Goal: Information Seeking & Learning: Learn about a topic

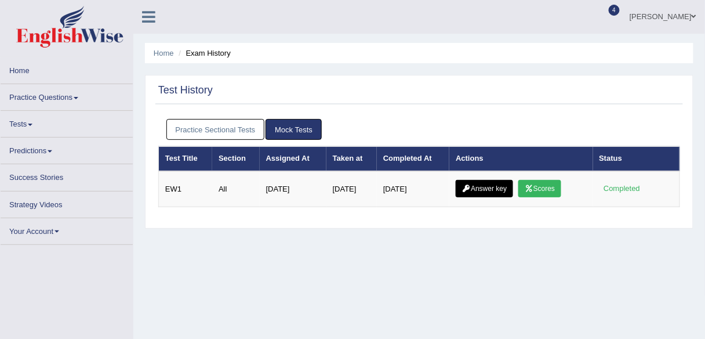
click at [223, 131] on link "Practice Sectional Tests" at bounding box center [215, 129] width 99 height 21
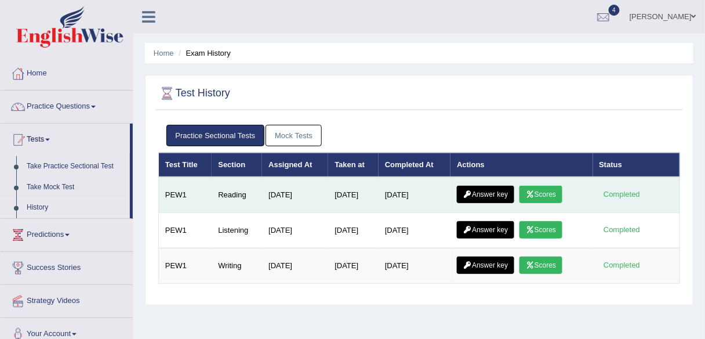
click at [542, 191] on link "Scores" at bounding box center [540, 194] width 43 height 17
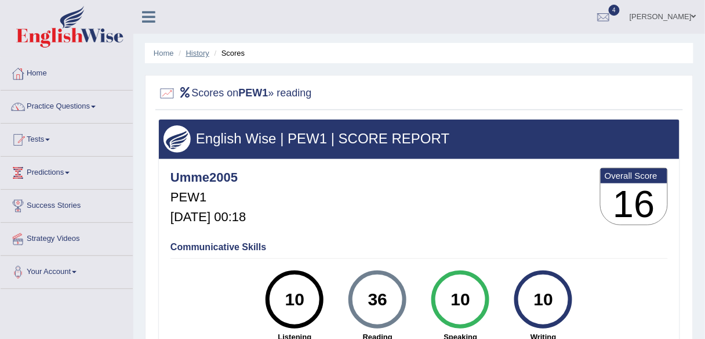
click at [198, 53] on link "History" at bounding box center [197, 53] width 23 height 9
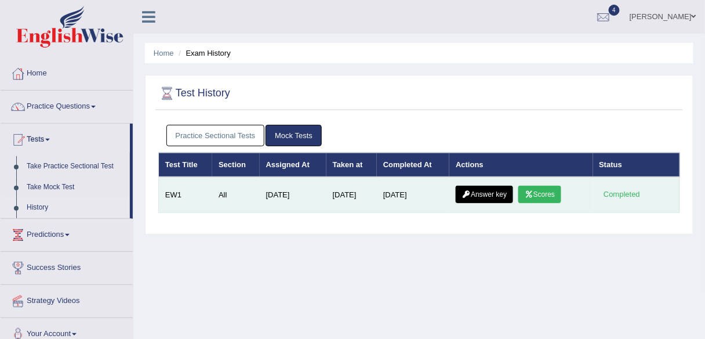
click at [492, 193] on link "Answer key" at bounding box center [484, 194] width 57 height 17
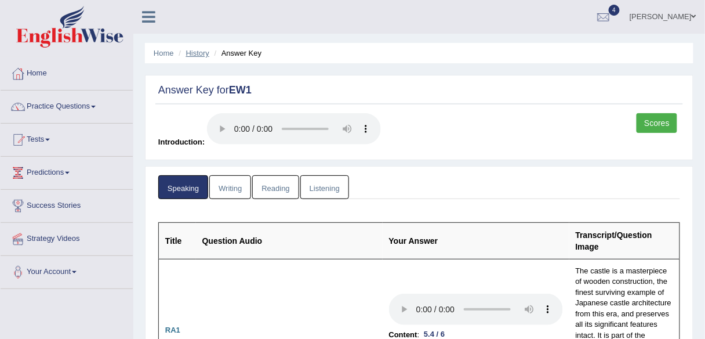
click at [192, 49] on link "History" at bounding box center [197, 53] width 23 height 9
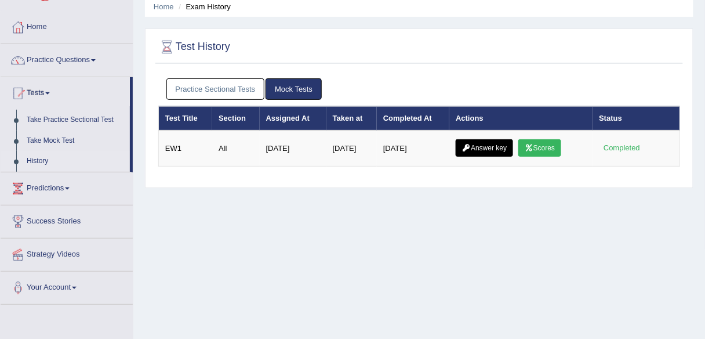
click at [219, 89] on link "Practice Sectional Tests" at bounding box center [215, 88] width 99 height 21
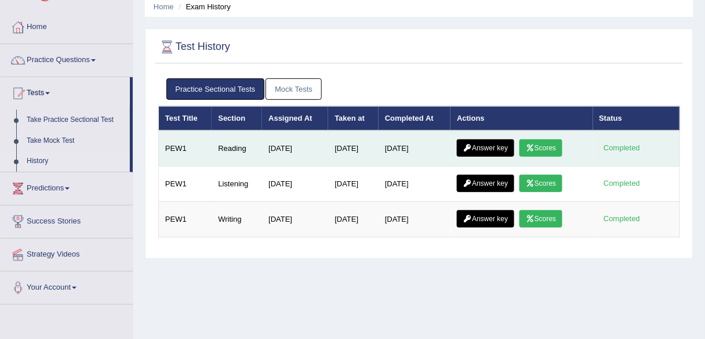
click at [560, 148] on link "Scores" at bounding box center [540, 147] width 43 height 17
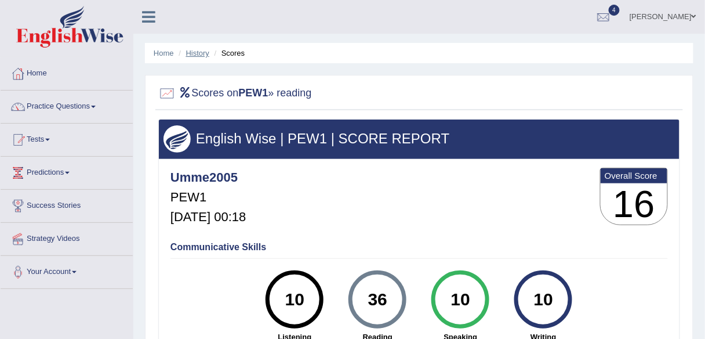
click at [196, 50] on link "History" at bounding box center [197, 53] width 23 height 9
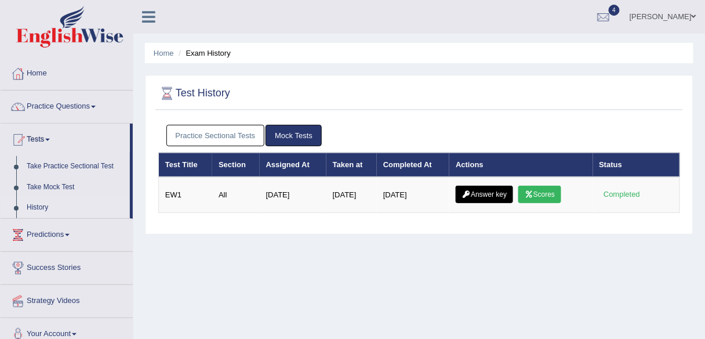
click at [221, 134] on link "Practice Sectional Tests" at bounding box center [215, 135] width 99 height 21
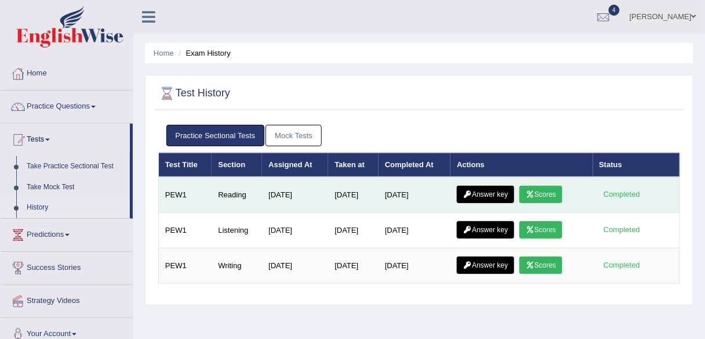
click at [497, 197] on link "Answer key" at bounding box center [485, 194] width 57 height 17
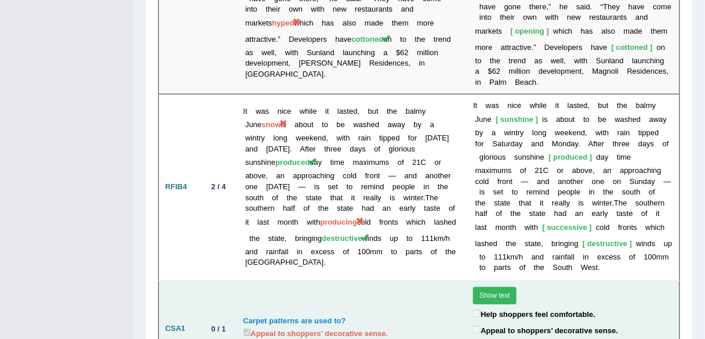
scroll to position [2647, 0]
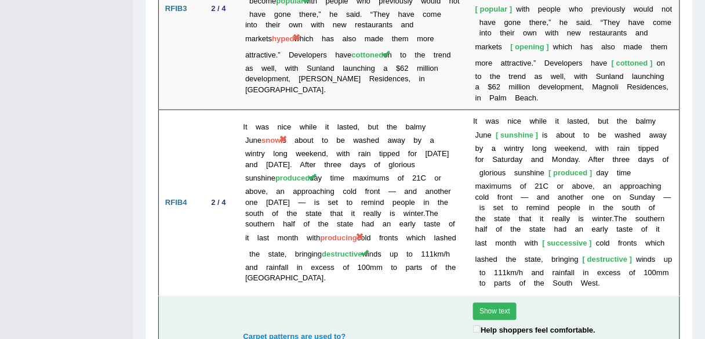
click at [488, 303] on button "Show text" at bounding box center [494, 311] width 43 height 17
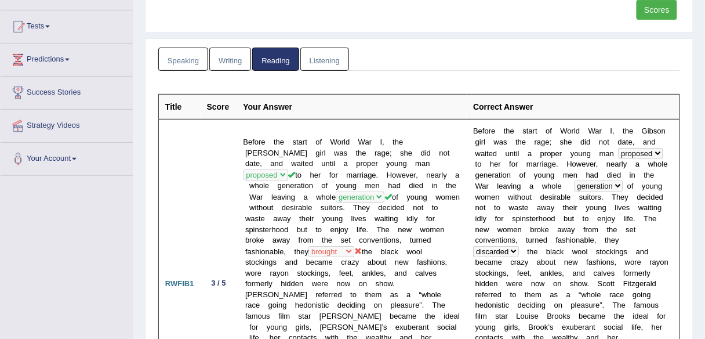
scroll to position [0, 0]
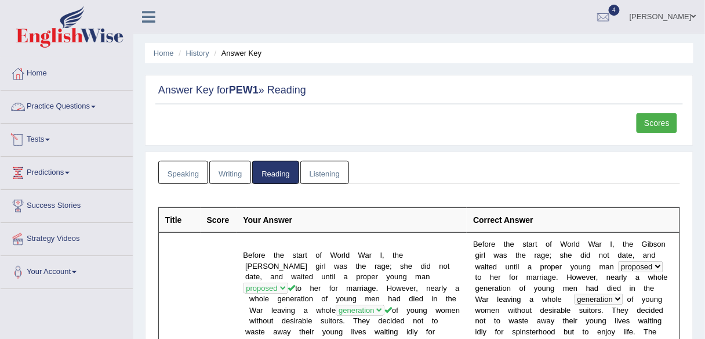
click at [93, 103] on link "Practice Questions" at bounding box center [67, 104] width 132 height 29
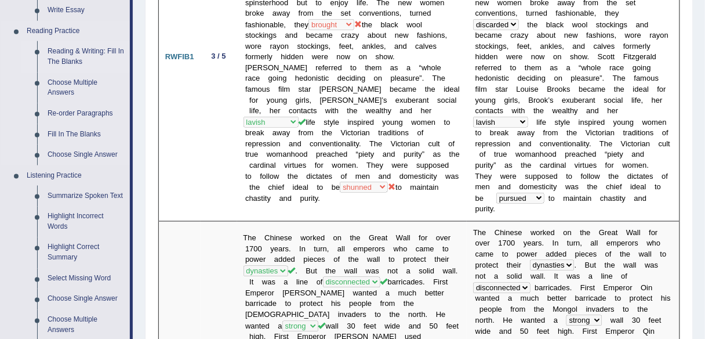
scroll to position [325, 0]
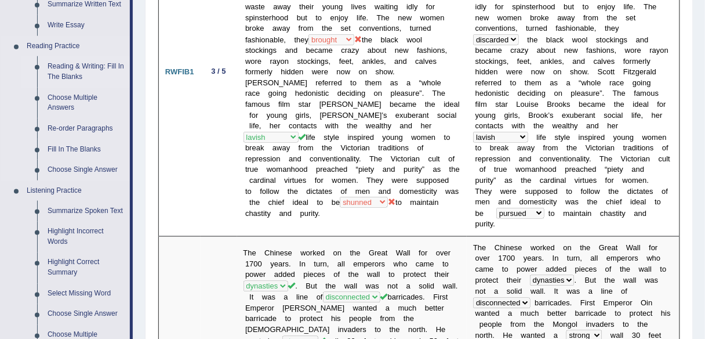
click at [81, 69] on link "Reading & Writing: Fill In The Blanks" at bounding box center [86, 71] width 88 height 31
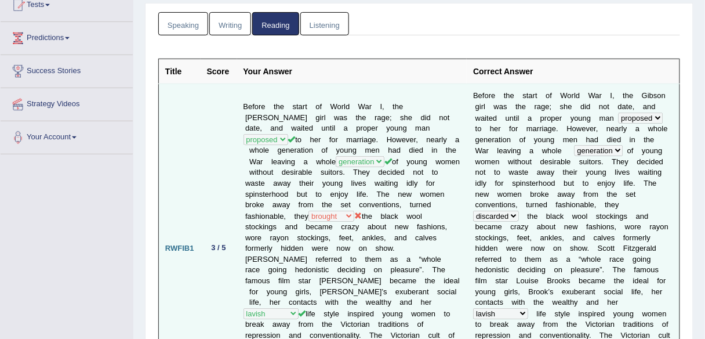
scroll to position [179, 0]
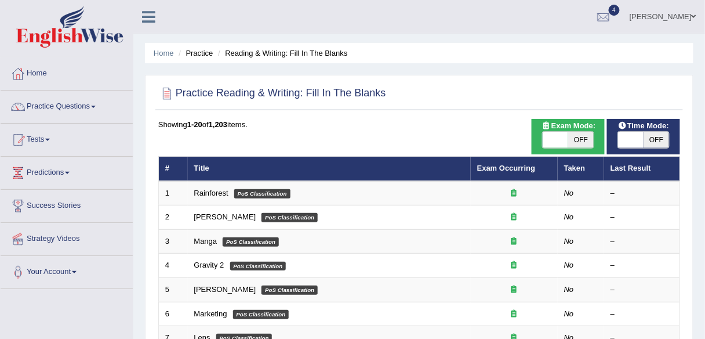
click at [562, 133] on span at bounding box center [556, 140] width 26 height 16
checkbox input "true"
click at [568, 141] on span at bounding box center [556, 140] width 26 height 16
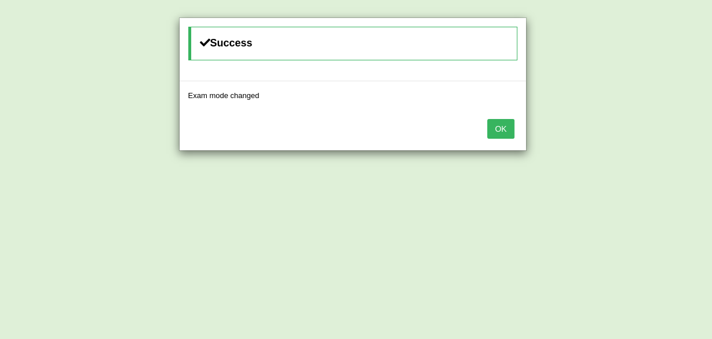
click at [510, 133] on button "OK" at bounding box center [501, 129] width 27 height 20
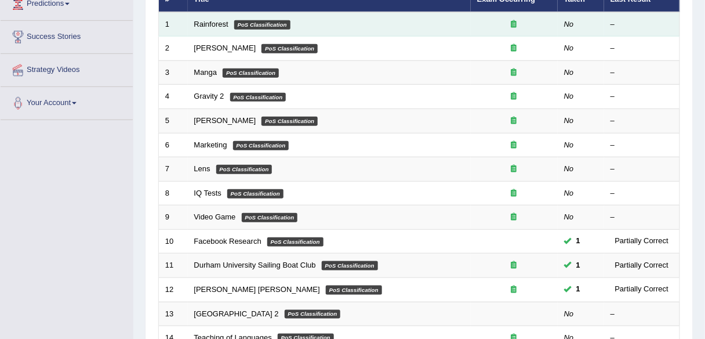
scroll to position [46, 0]
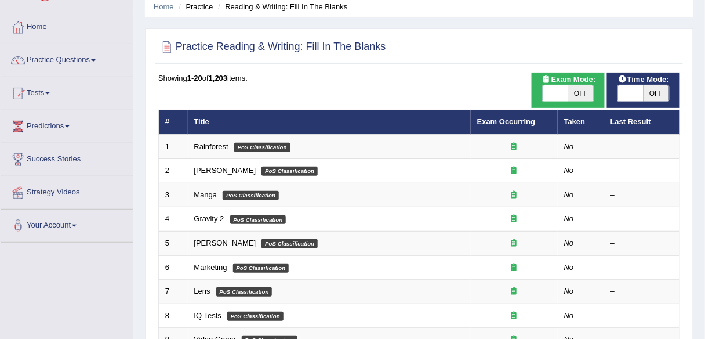
click at [573, 95] on span "OFF" at bounding box center [581, 93] width 26 height 16
checkbox input "true"
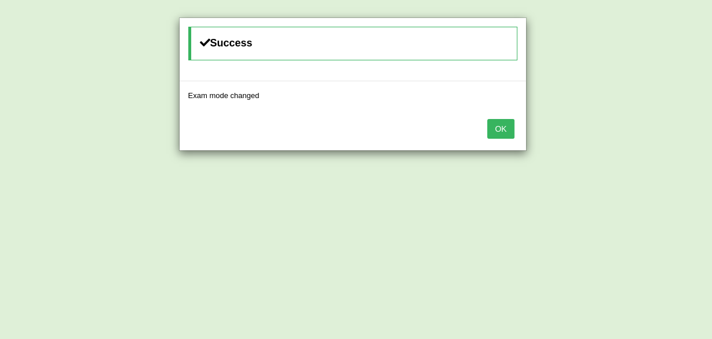
click at [515, 123] on div "OK" at bounding box center [353, 130] width 347 height 41
click at [507, 124] on button "OK" at bounding box center [501, 129] width 27 height 20
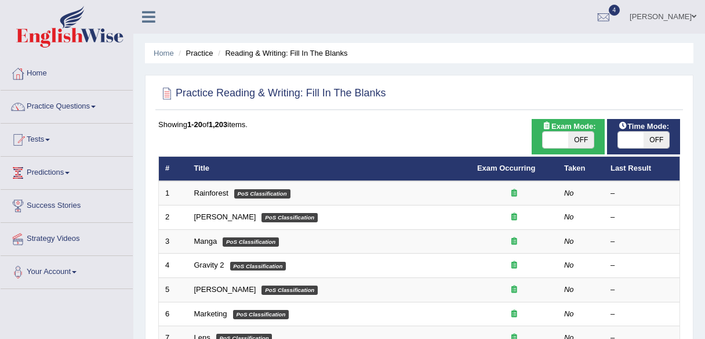
click at [647, 132] on span "OFF" at bounding box center [656, 140] width 26 height 16
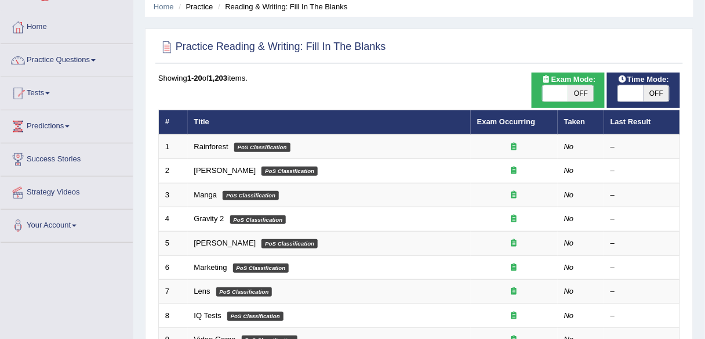
checkbox input "true"
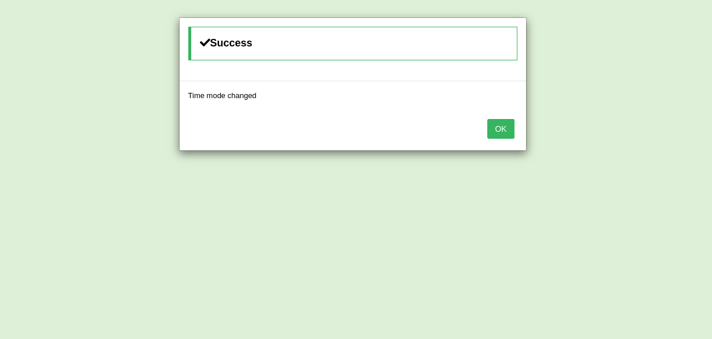
click at [502, 128] on button "OK" at bounding box center [501, 129] width 27 height 20
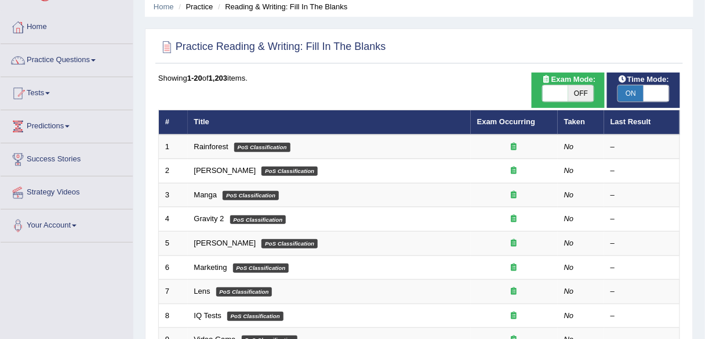
click at [573, 90] on span "OFF" at bounding box center [581, 93] width 26 height 16
checkbox input "true"
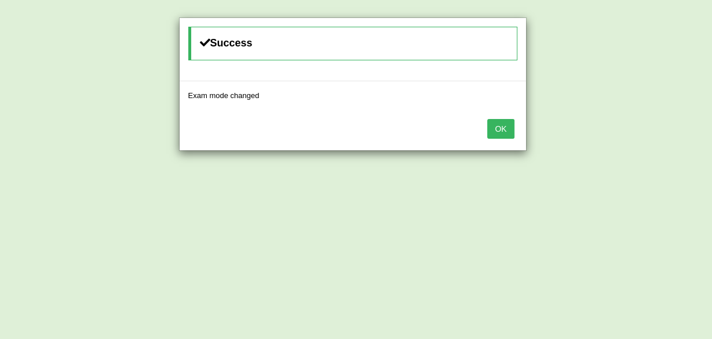
click at [496, 132] on button "OK" at bounding box center [501, 129] width 27 height 20
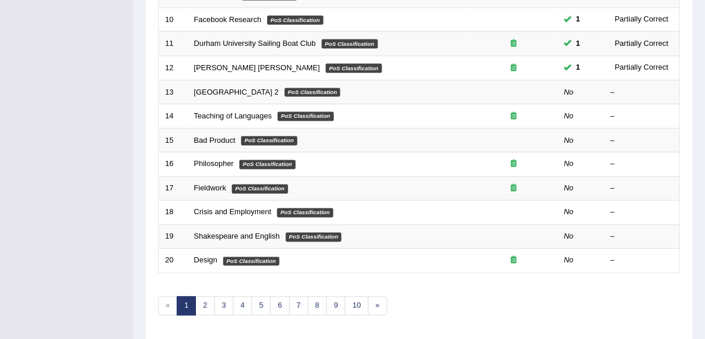
scroll to position [424, 0]
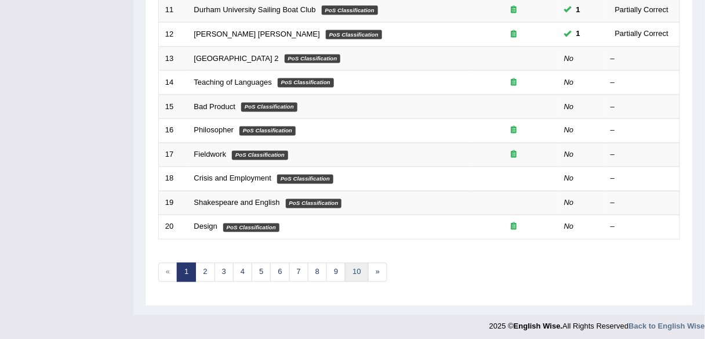
click at [345, 269] on link "10" at bounding box center [356, 272] width 23 height 19
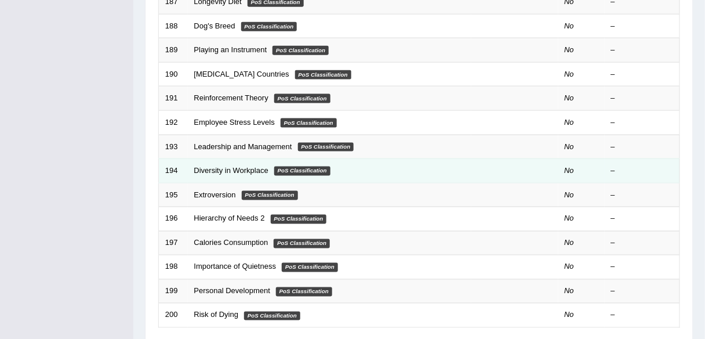
scroll to position [424, 0]
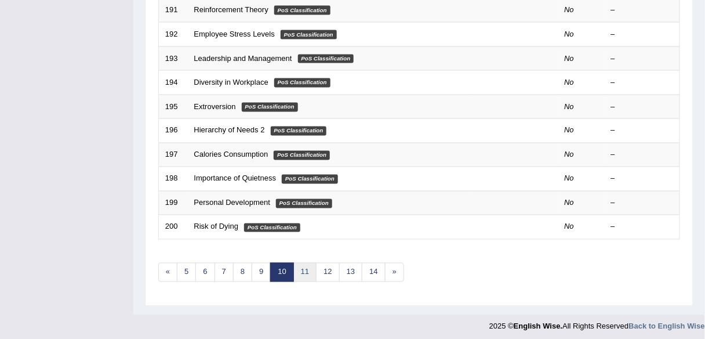
click at [308, 272] on link "11" at bounding box center [304, 272] width 23 height 19
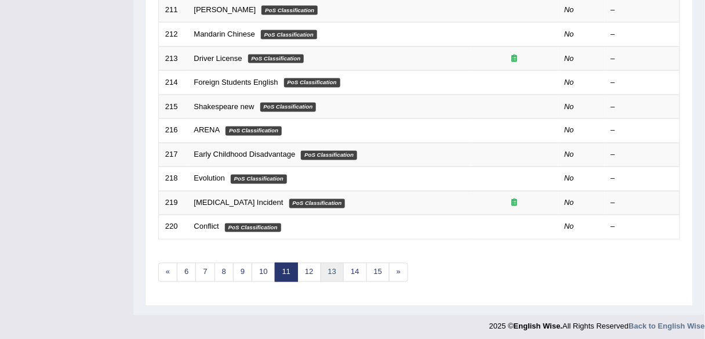
click at [321, 267] on link "13" at bounding box center [332, 272] width 23 height 19
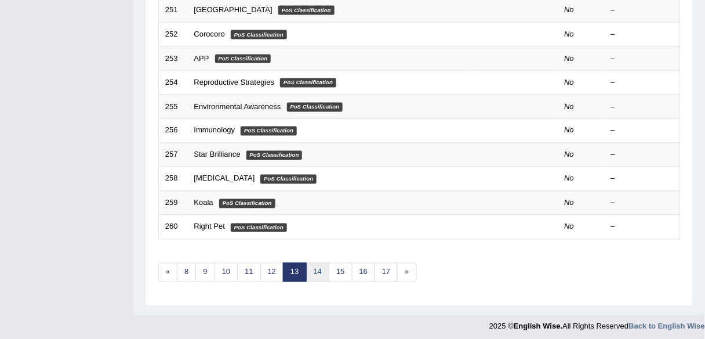
click at [317, 267] on link "14" at bounding box center [317, 272] width 23 height 19
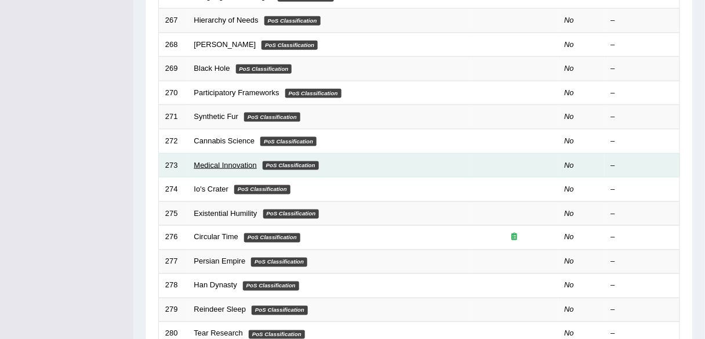
scroll to position [285, 0]
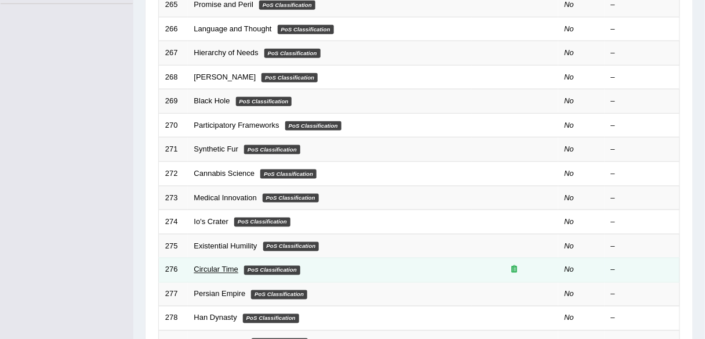
click at [214, 265] on link "Circular Time" at bounding box center [216, 269] width 45 height 9
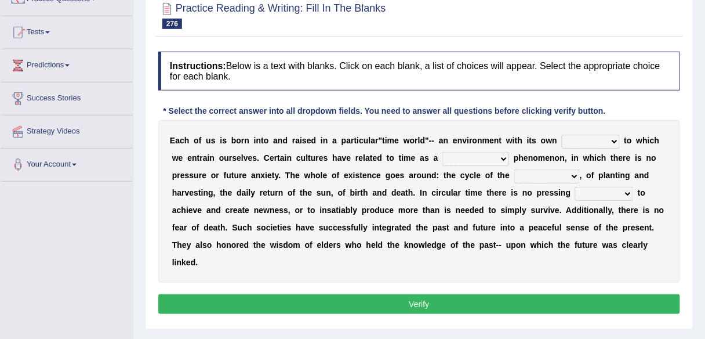
scroll to position [85, 0]
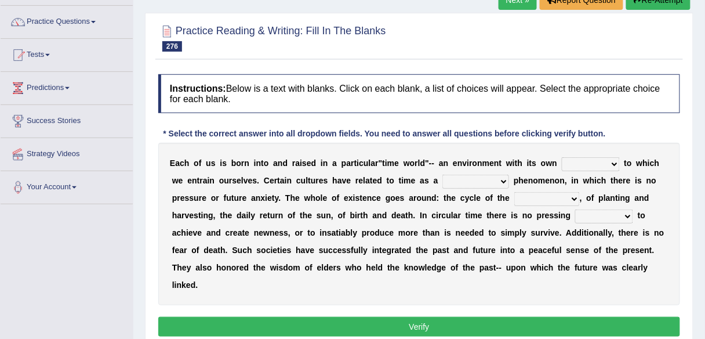
drag, startPoint x: 598, startPoint y: 159, endPoint x: 507, endPoint y: 173, distance: 92.7
click at [598, 159] on select "area shape rhythm inclination" at bounding box center [591, 164] width 58 height 14
click at [562, 157] on select "area shape rhythm inclination" at bounding box center [591, 164] width 58 height 14
click at [606, 161] on select "area shape rhythm inclination" at bounding box center [591, 164] width 58 height 14
select select "shape"
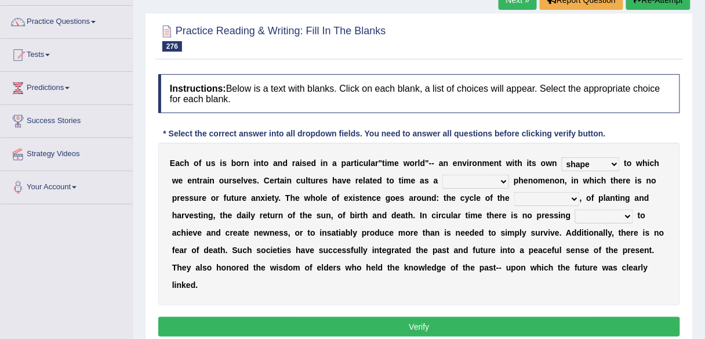
click at [562, 157] on select "area shape rhythm inclination" at bounding box center [591, 164] width 58 height 14
drag, startPoint x: 497, startPoint y: 183, endPoint x: 478, endPoint y: 182, distance: 18.6
click at [497, 183] on select "cyclical conventional recycling cylindrical" at bounding box center [475, 181] width 67 height 14
select select "cyclical"
click at [442, 174] on select "cyclical conventional recycling cylindrical" at bounding box center [475, 181] width 67 height 14
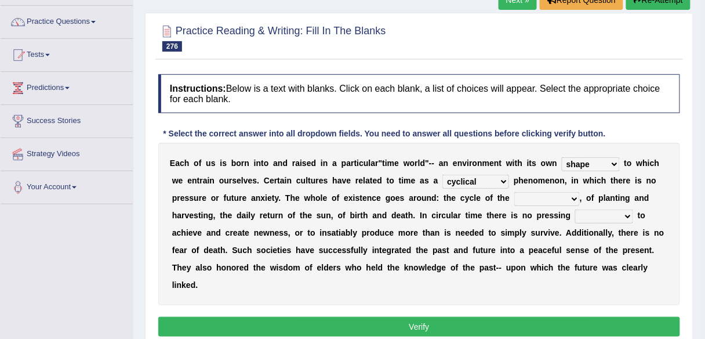
click at [569, 199] on select "days seasons arrangement periods" at bounding box center [547, 199] width 66 height 14
select select "seasons"
click at [514, 192] on select "days seasons arrangement periods" at bounding box center [547, 199] width 66 height 14
click at [575, 196] on select "days seasons arrangement periods" at bounding box center [547, 199] width 66 height 14
click at [628, 214] on select "issue point cause need" at bounding box center [604, 216] width 58 height 14
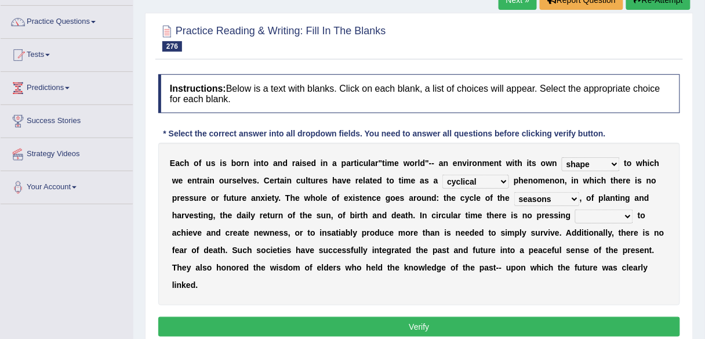
select select "issue"
click at [575, 209] on select "issue point cause need" at bounding box center [604, 216] width 58 height 14
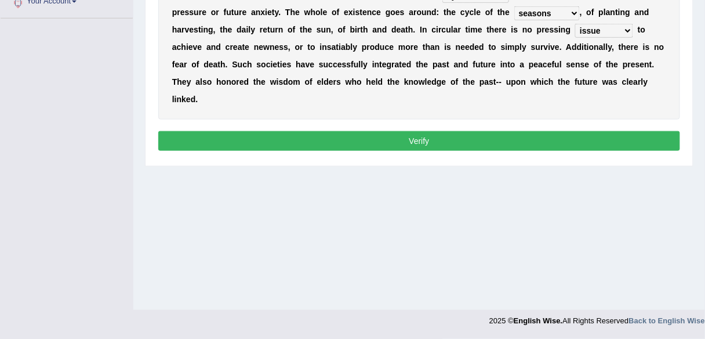
scroll to position [177, 0]
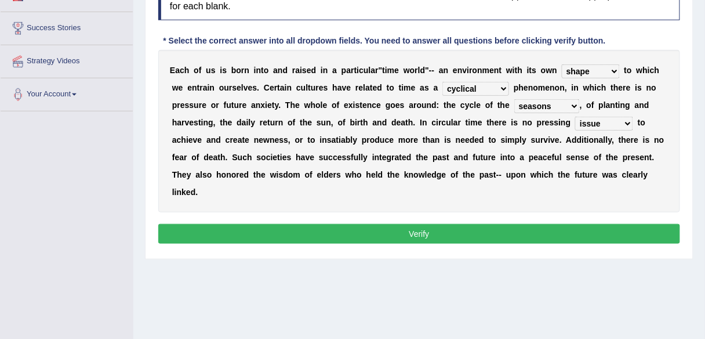
click at [424, 226] on button "Verify" at bounding box center [419, 234] width 522 height 20
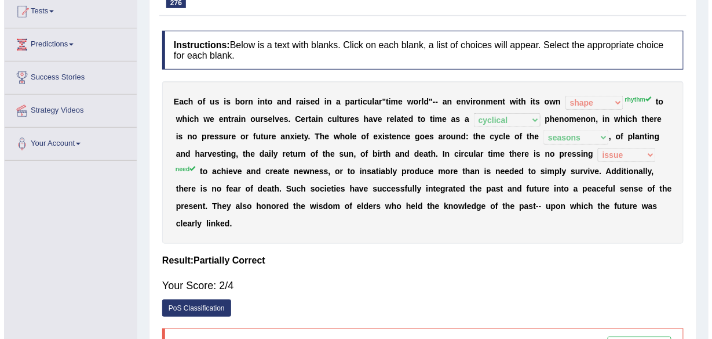
scroll to position [186, 0]
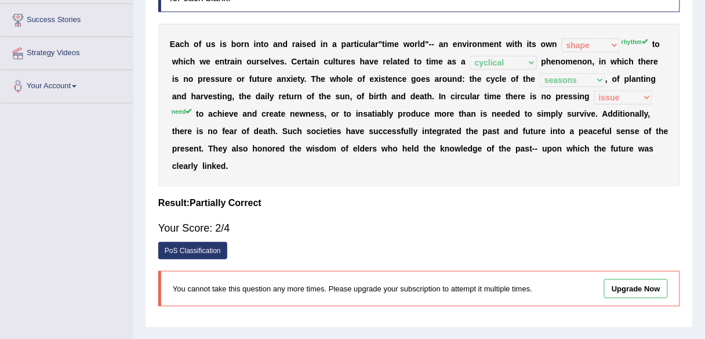
click at [218, 252] on link "PoS Classification" at bounding box center [192, 250] width 69 height 17
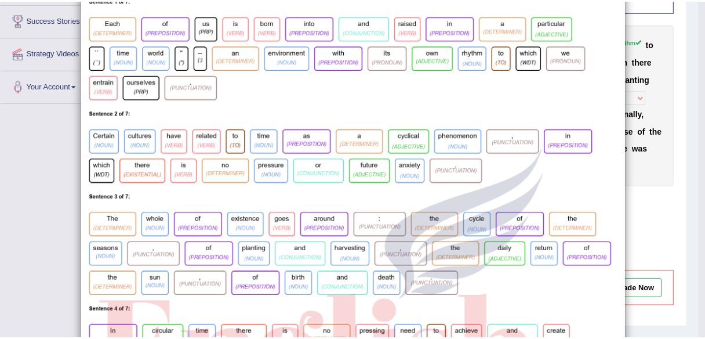
scroll to position [0, 0]
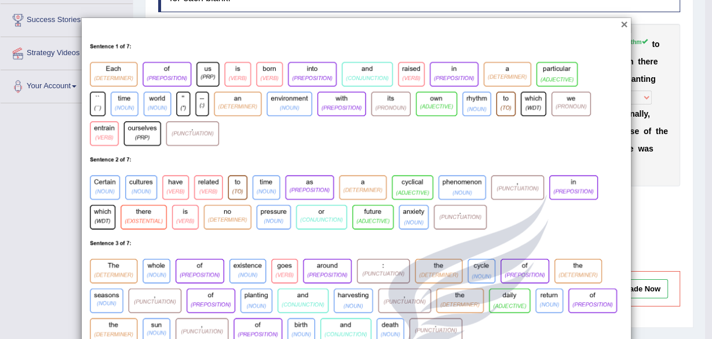
click at [623, 27] on button "×" at bounding box center [624, 24] width 7 height 12
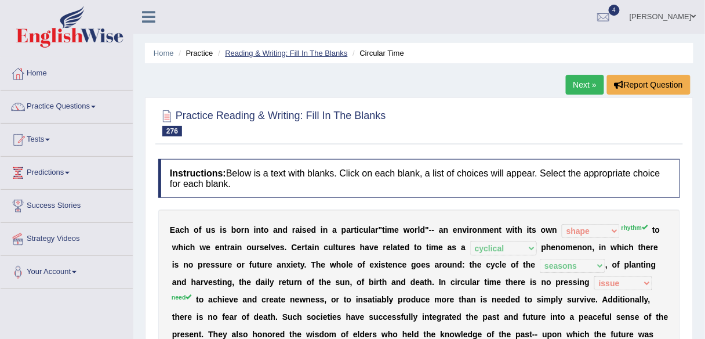
click at [297, 51] on link "Reading & Writing: Fill In The Blanks" at bounding box center [286, 53] width 122 height 9
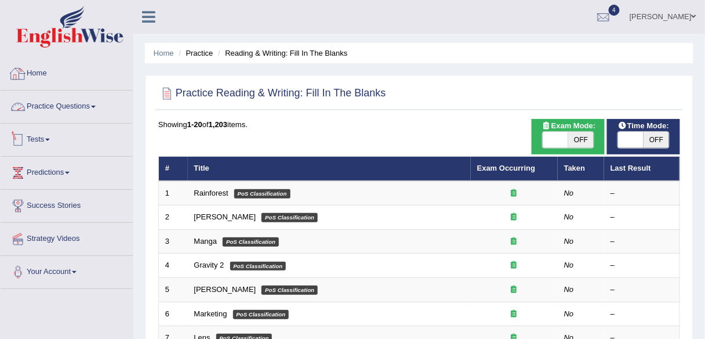
click at [85, 101] on link "Practice Questions" at bounding box center [67, 104] width 132 height 29
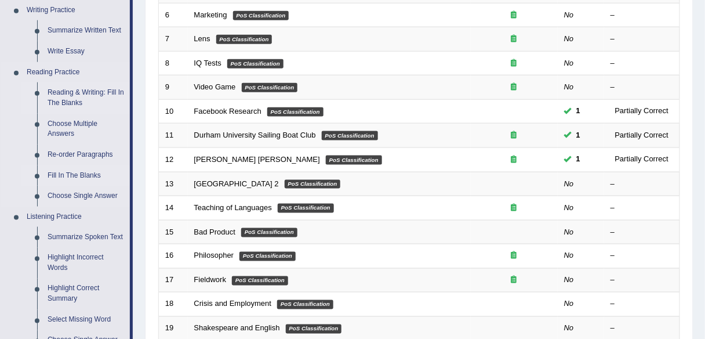
scroll to position [232, 0]
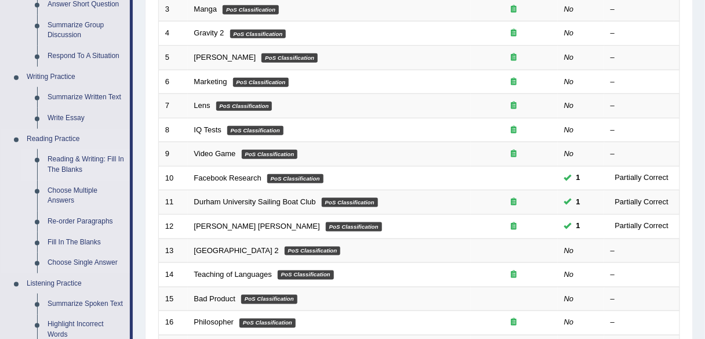
click at [87, 159] on link "Reading & Writing: Fill In The Blanks" at bounding box center [86, 164] width 88 height 31
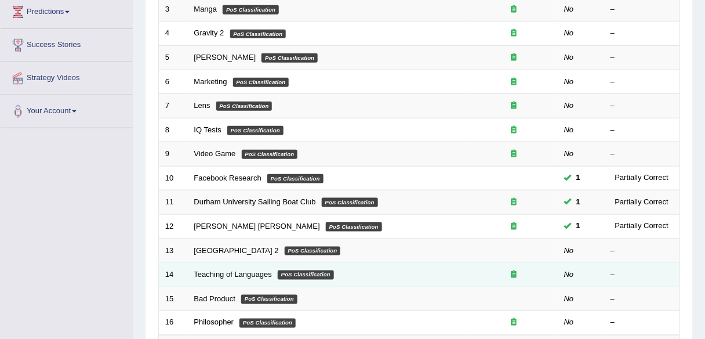
scroll to position [395, 0]
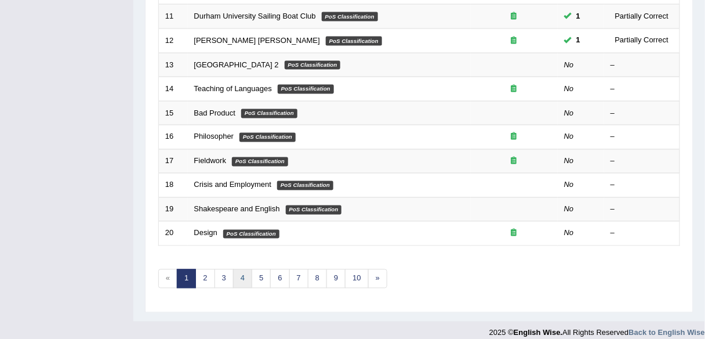
scroll to position [417, 0]
click at [223, 278] on link "3" at bounding box center [223, 278] width 19 height 19
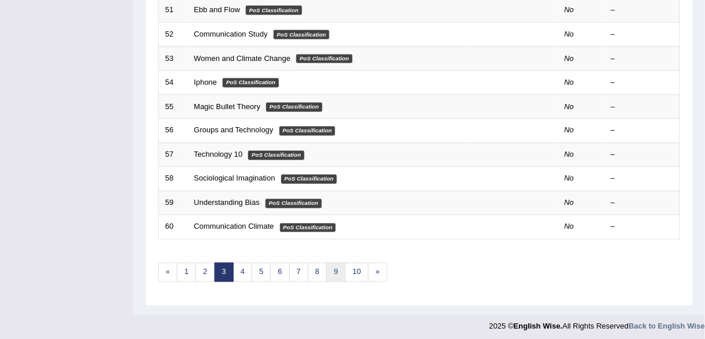
click at [328, 266] on link "9" at bounding box center [335, 272] width 19 height 19
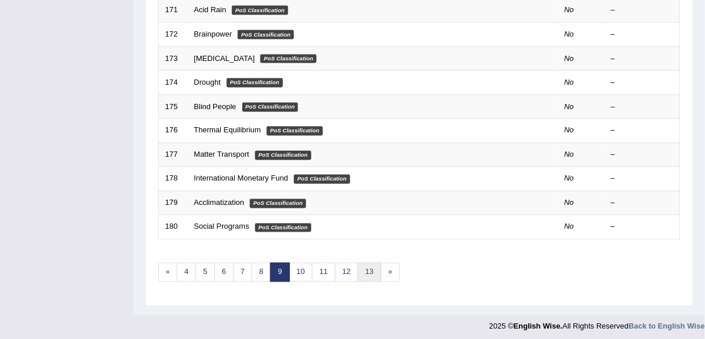
click at [362, 268] on link "13" at bounding box center [369, 272] width 23 height 19
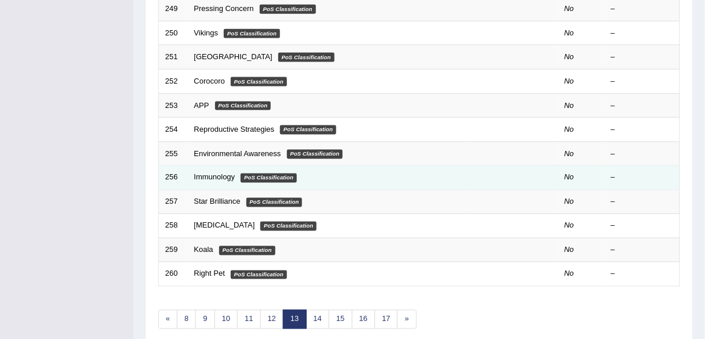
scroll to position [424, 0]
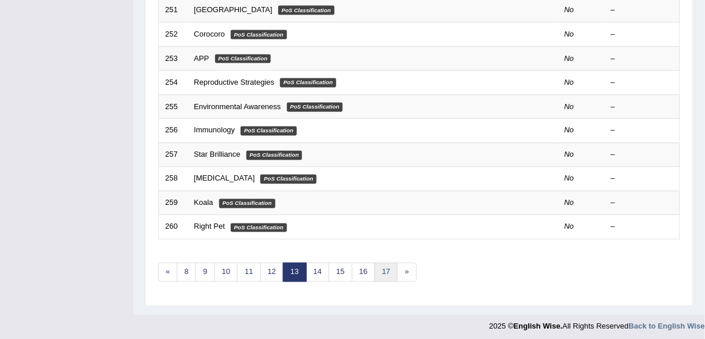
click at [379, 264] on link "17" at bounding box center [385, 272] width 23 height 19
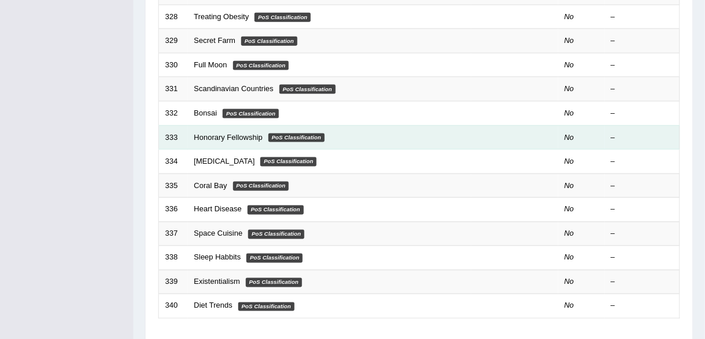
scroll to position [424, 0]
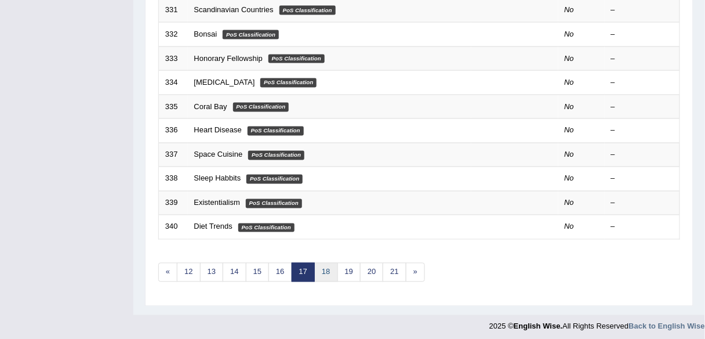
click at [314, 267] on link "18" at bounding box center [325, 272] width 23 height 19
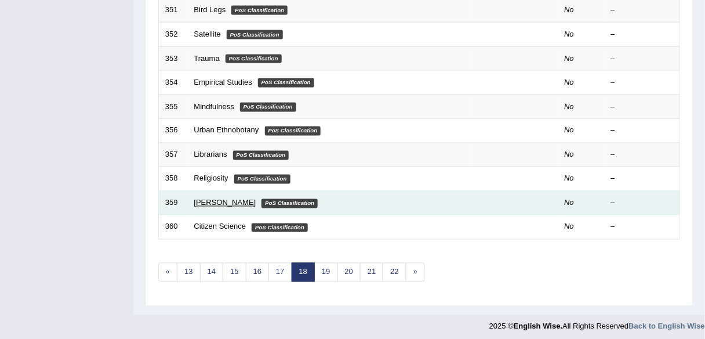
click at [220, 198] on link "[PERSON_NAME]" at bounding box center [225, 202] width 62 height 9
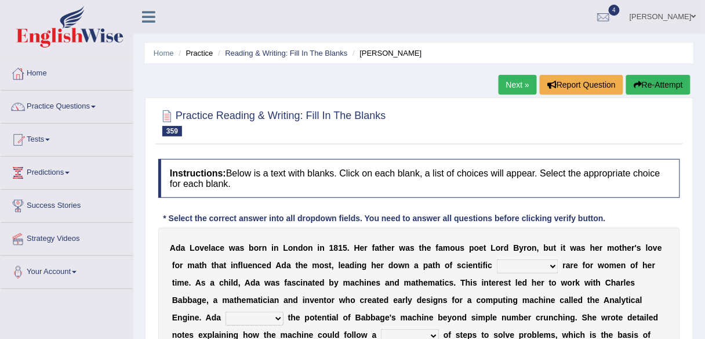
drag, startPoint x: 355, startPoint y: 241, endPoint x: 496, endPoint y: 246, distance: 140.4
click at [472, 241] on div "A d a L o v e l a c e w a s b o r n i n L o n d o n i n 1 8 1 5 . H e r f a t h…" at bounding box center [419, 325] width 522 height 197
click at [540, 264] on select "speculation recreation journal inquiry" at bounding box center [527, 266] width 61 height 14
click at [497, 259] on select "speculation recreation journal inquiry" at bounding box center [527, 266] width 61 height 14
click at [552, 261] on select "speculation recreation journal inquiry" at bounding box center [527, 266] width 61 height 14
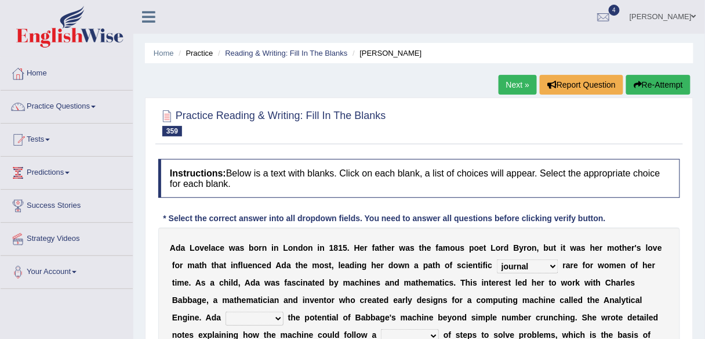
select select "speculation"
click at [497, 259] on select "speculation recreation journal inquiry" at bounding box center [527, 266] width 61 height 14
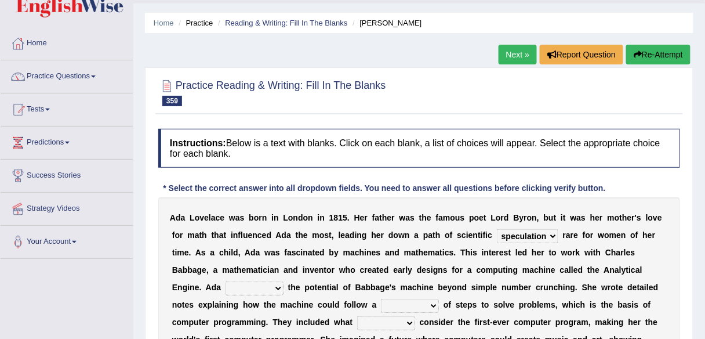
scroll to position [46, 0]
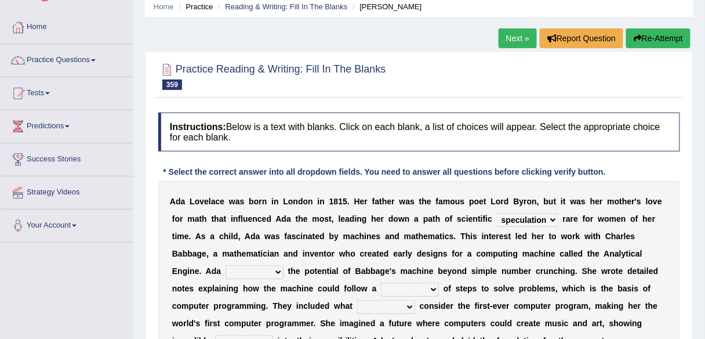
click at [551, 220] on select "speculation recreation journal inquiry" at bounding box center [527, 220] width 61 height 14
click at [361, 243] on div "A d a L o v e l a c e w a s b o r n i n L o n d o n i n 1 8 1 5 . H e r f a t h…" at bounding box center [419, 279] width 522 height 197
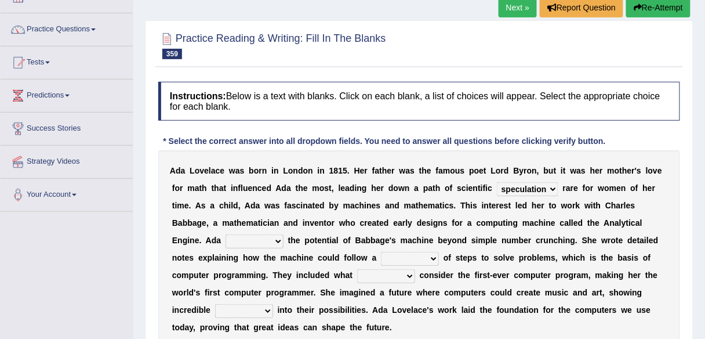
scroll to position [93, 0]
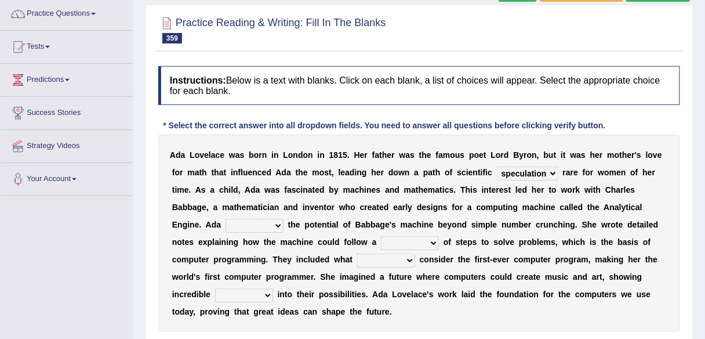
click at [274, 227] on select "kept saw placed made" at bounding box center [255, 226] width 58 height 14
select select "saw"
click at [226, 219] on select "kept saw placed made" at bounding box center [255, 226] width 58 height 14
click at [431, 239] on select "note board species series" at bounding box center [410, 243] width 58 height 14
select select "series"
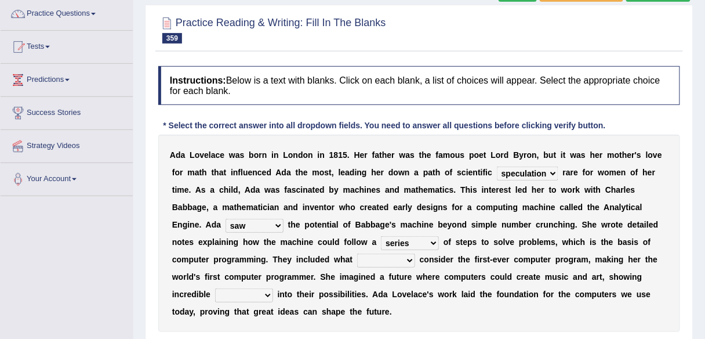
click at [381, 236] on select "note board species series" at bounding box center [410, 243] width 58 height 14
click at [401, 260] on select "everyone many whoever such" at bounding box center [386, 260] width 58 height 14
select select "many"
click at [357, 253] on select "everyone many whoever such" at bounding box center [386, 260] width 58 height 14
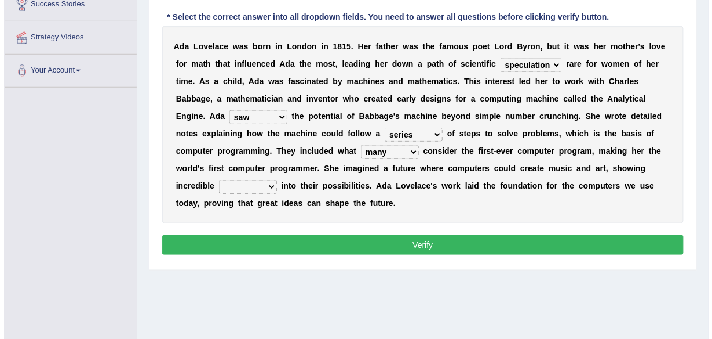
scroll to position [186, 0]
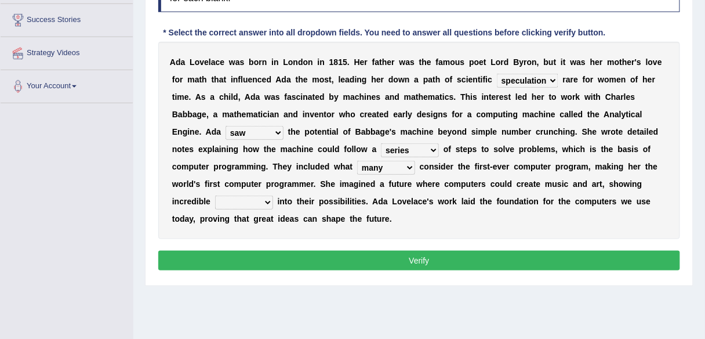
click at [263, 202] on select "presence equation foresight attitude" at bounding box center [244, 202] width 58 height 14
select select "presence"
click at [215, 195] on select "presence equation foresight attitude" at bounding box center [244, 202] width 58 height 14
click at [365, 263] on button "Verify" at bounding box center [419, 260] width 522 height 20
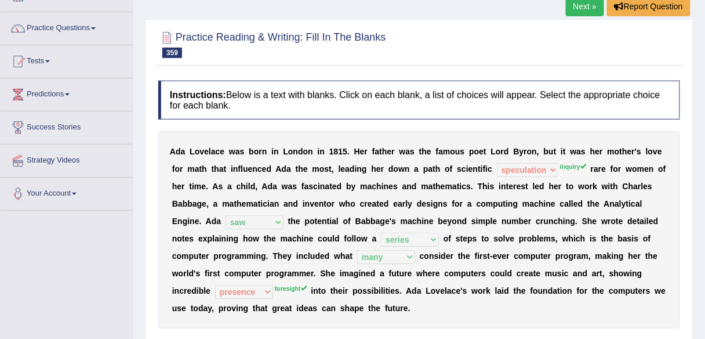
scroll to position [0, 0]
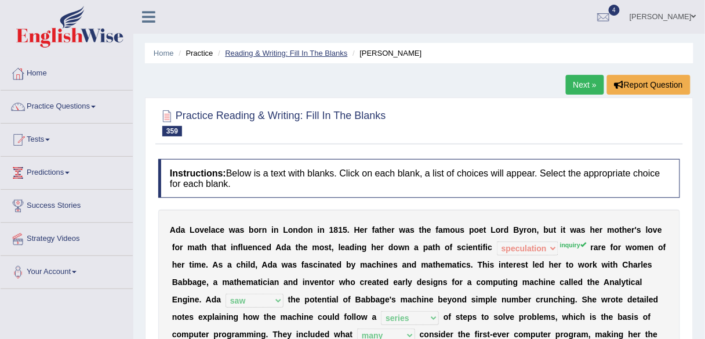
click at [290, 53] on link "Reading & Writing: Fill In The Blanks" at bounding box center [286, 53] width 122 height 9
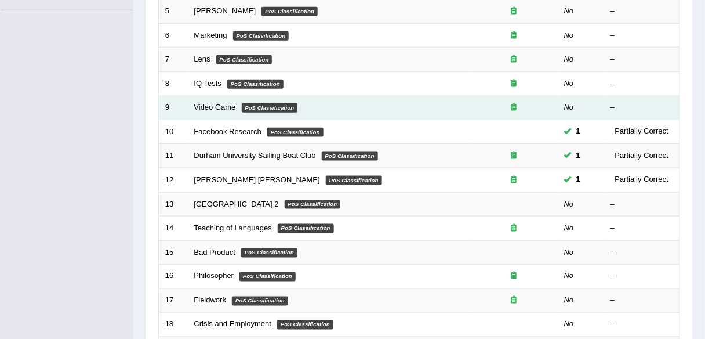
scroll to position [139, 0]
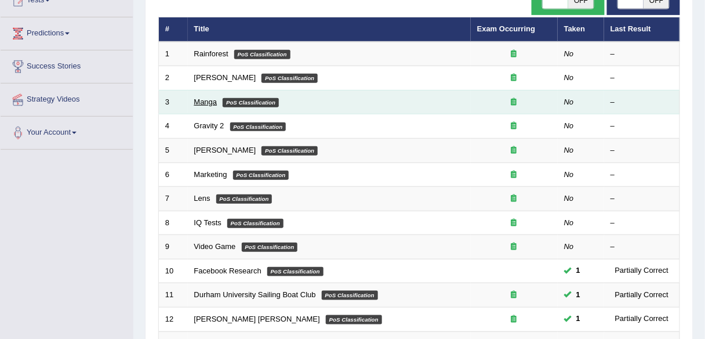
click at [208, 102] on link "Manga" at bounding box center [205, 101] width 23 height 9
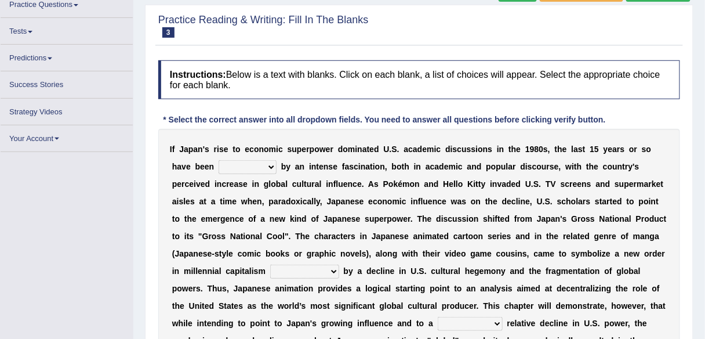
scroll to position [102, 0]
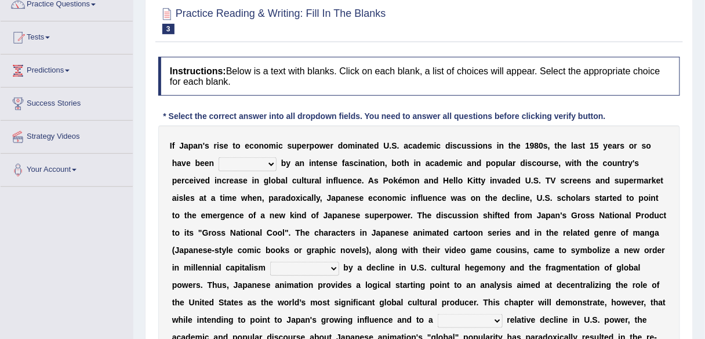
drag, startPoint x: 252, startPoint y: 142, endPoint x: 525, endPoint y: 148, distance: 273.1
click at [525, 148] on div "I f J a p a n ' s r i s e t o e c o n o m i c s u p e r p o w e r d o m i n a t…" at bounding box center [419, 284] width 522 height 319
click at [266, 162] on select "marked dedicated made inspired" at bounding box center [248, 164] width 58 height 14
select select "marked"
click at [219, 157] on select "marked dedicated made inspired" at bounding box center [248, 164] width 58 height 14
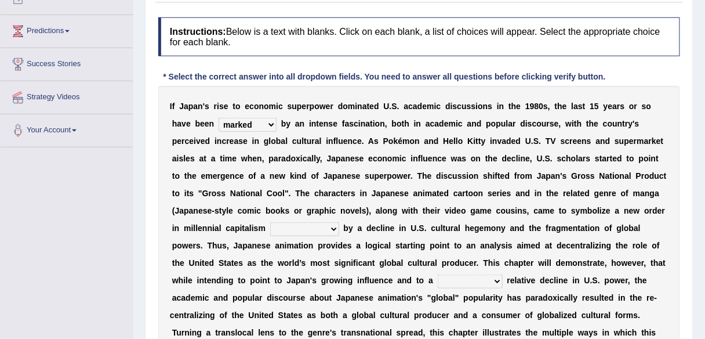
scroll to position [195, 0]
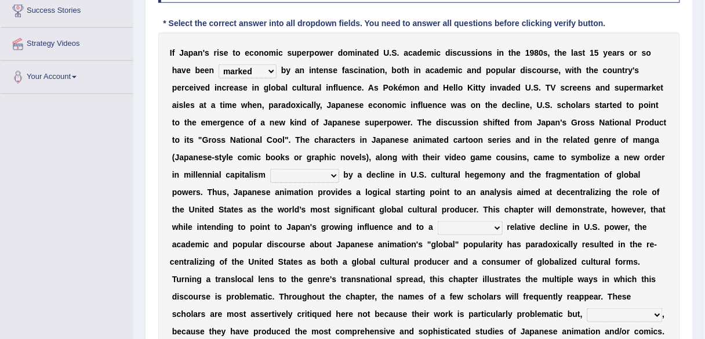
click at [321, 174] on select "pocessed characterized opposed tangled" at bounding box center [304, 176] width 69 height 14
select select "characterized"
click at [270, 169] on select "pocessed characterized opposed tangled" at bounding box center [304, 176] width 69 height 14
click at [483, 228] on select "concomitant discrete proportional legitimate" at bounding box center [470, 228] width 65 height 14
select select "proportional"
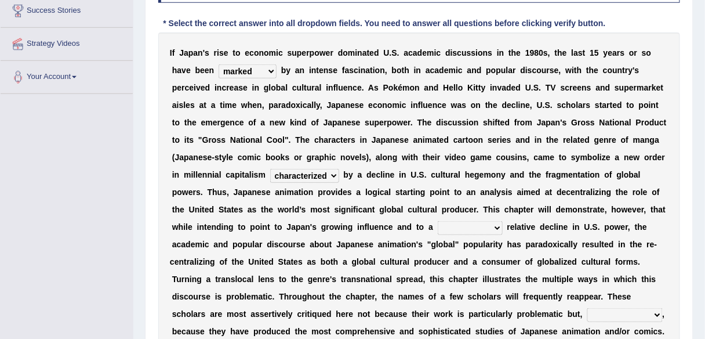
click at [438, 221] on select "concomitant discrete proportional legitimate" at bounding box center [470, 228] width 65 height 14
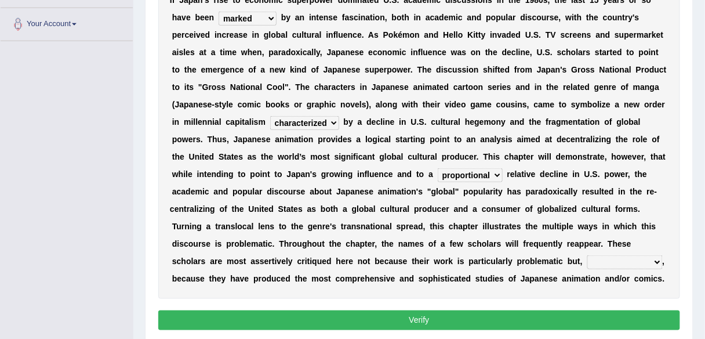
scroll to position [288, 0]
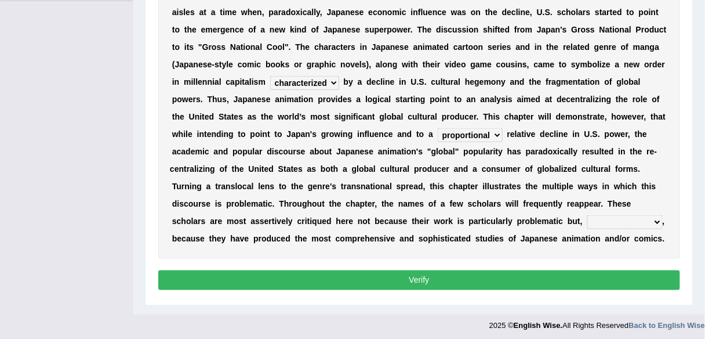
click at [614, 223] on select "however on the contrary in addition on the whole" at bounding box center [624, 222] width 75 height 14
select select "on the contrary"
click at [587, 215] on select "however on the contrary in addition on the whole" at bounding box center [624, 222] width 75 height 14
click at [542, 275] on button "Verify" at bounding box center [419, 280] width 522 height 20
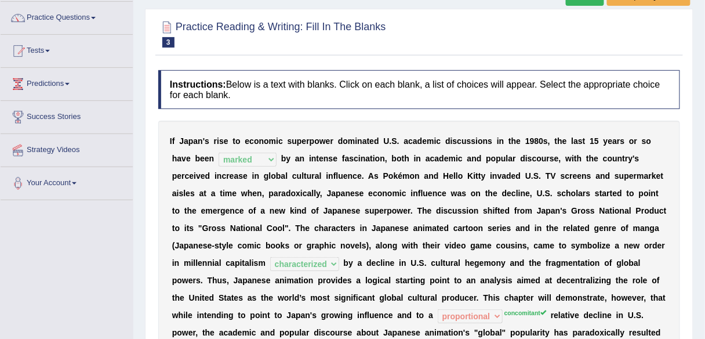
scroll to position [0, 0]
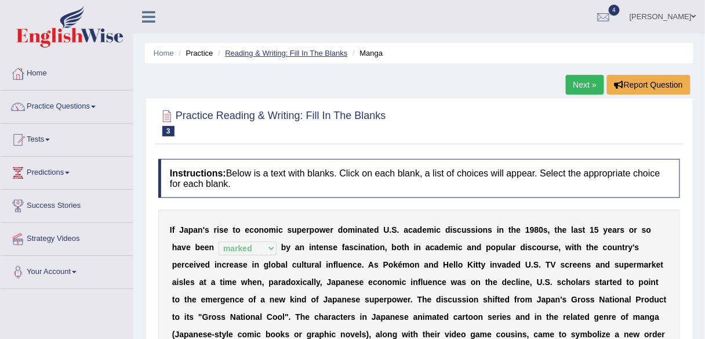
click at [299, 56] on link "Reading & Writing: Fill In The Blanks" at bounding box center [286, 53] width 122 height 9
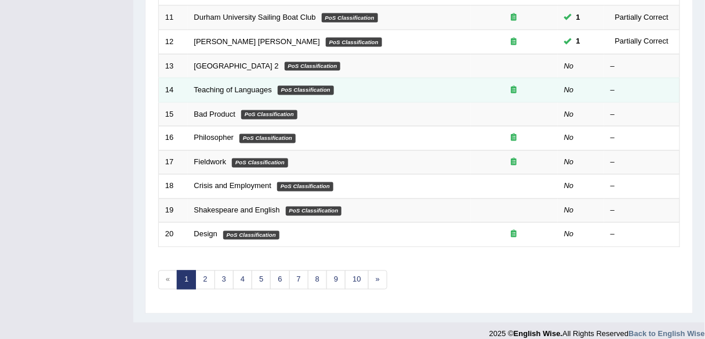
scroll to position [424, 0]
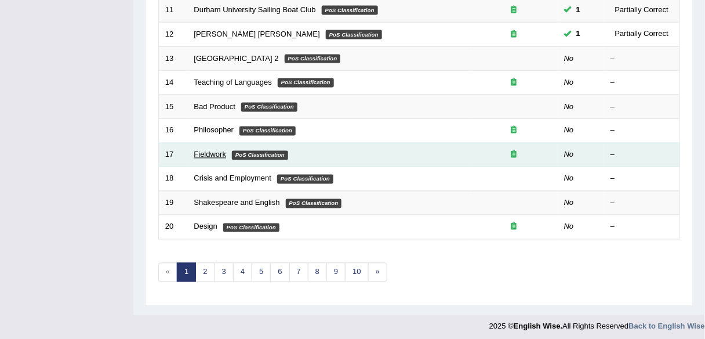
click at [212, 150] on link "Fieldwork" at bounding box center [210, 154] width 32 height 9
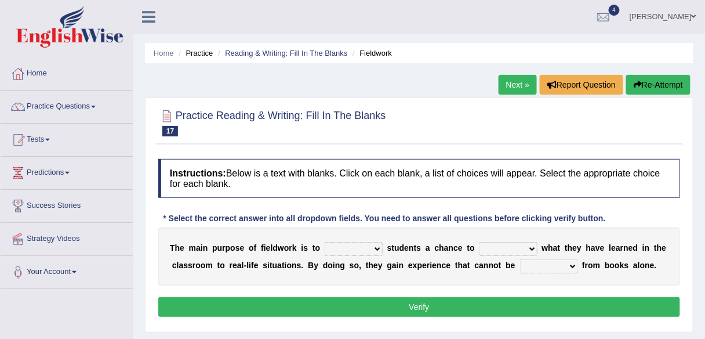
drag, startPoint x: 377, startPoint y: 246, endPoint x: 365, endPoint y: 252, distance: 12.7
click at [377, 246] on select "resemble stow rave offer" at bounding box center [354, 249] width 58 height 14
select select "offer"
click at [325, 242] on select "resemble stow rave offer" at bounding box center [354, 249] width 58 height 14
click at [516, 249] on select "compare align apply dismount" at bounding box center [508, 249] width 58 height 14
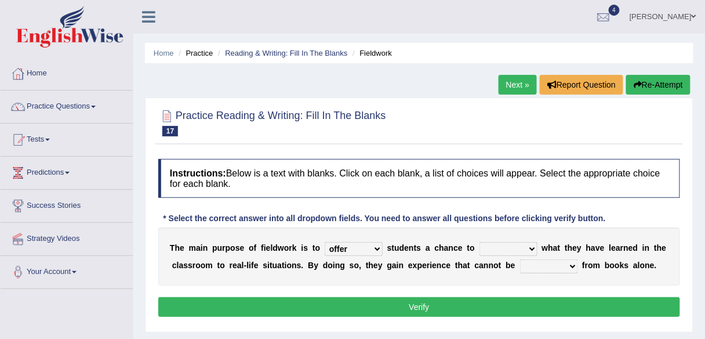
click at [479, 242] on select "compare align apply dismount" at bounding box center [508, 249] width 58 height 14
click at [527, 250] on select "compare align apply dismount" at bounding box center [508, 249] width 58 height 14
select select "apply"
click at [479, 242] on select "compare align apply dismount" at bounding box center [508, 249] width 58 height 14
click at [563, 261] on select "originated prepared obtained touted" at bounding box center [549, 266] width 58 height 14
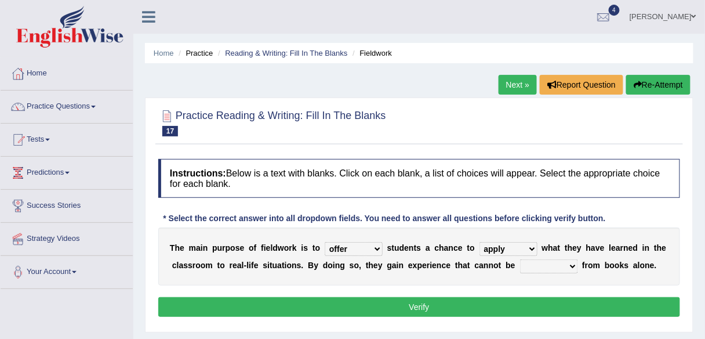
select select "obtained"
click at [520, 259] on select "originated prepared obtained touted" at bounding box center [549, 266] width 58 height 14
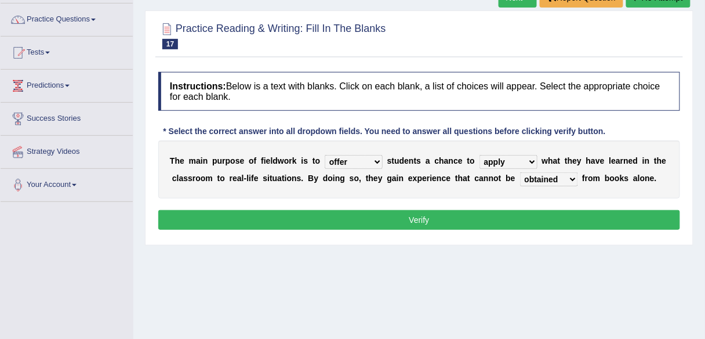
scroll to position [93, 0]
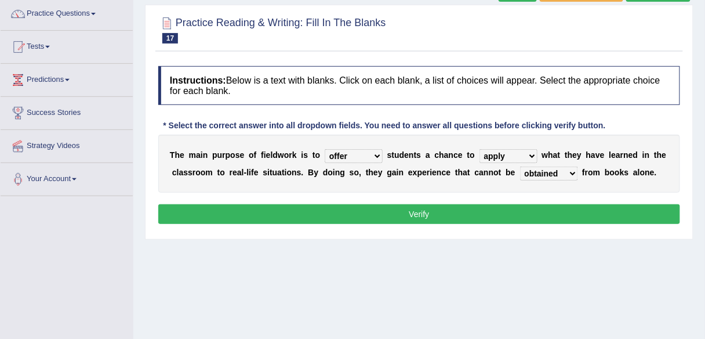
click at [510, 217] on button "Verify" at bounding box center [419, 214] width 522 height 20
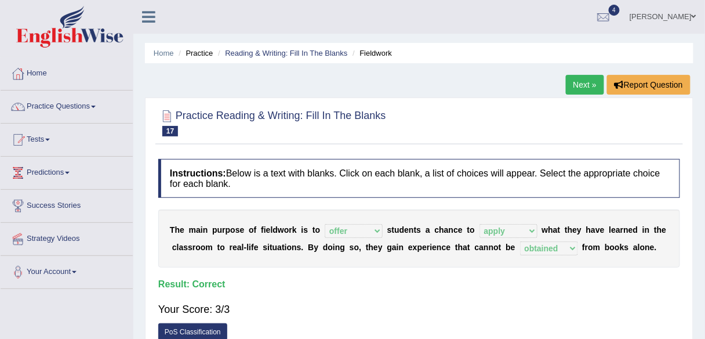
scroll to position [0, 0]
click at [257, 49] on link "Reading & Writing: Fill In The Blanks" at bounding box center [286, 53] width 122 height 9
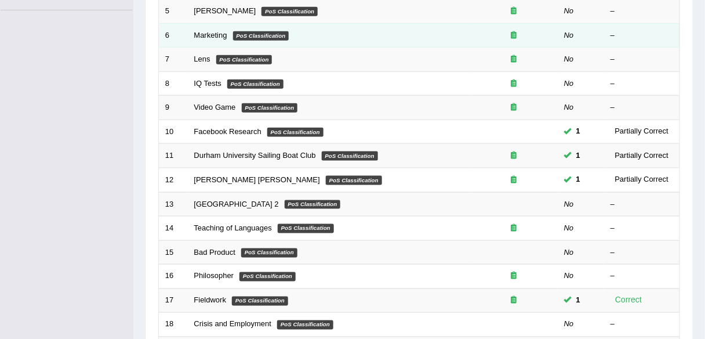
click at [191, 23] on td "Marketing PoS Classification" at bounding box center [329, 35] width 283 height 24
click at [219, 34] on link "Marketing" at bounding box center [210, 35] width 33 height 9
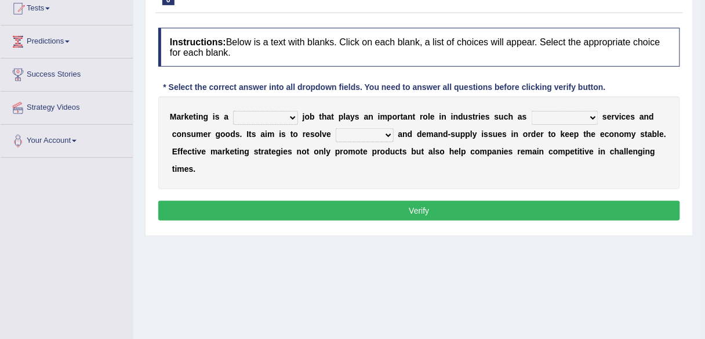
click at [267, 116] on select "professional flexible parochial descriptive" at bounding box center [265, 118] width 65 height 14
select select "professional"
click at [233, 111] on select "professional flexible parochial descriptive" at bounding box center [265, 118] width 65 height 14
drag, startPoint x: 573, startPoint y: 115, endPoint x: 519, endPoint y: 121, distance: 54.2
click at [573, 115] on select "civil financial conventional foremost" at bounding box center [565, 118] width 67 height 14
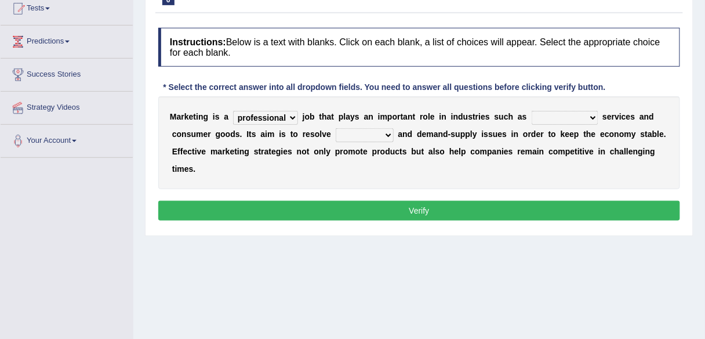
select select "financial"
click at [532, 111] on select "civil financial conventional foremost" at bounding box center [565, 118] width 67 height 14
click at [379, 130] on select "imbalance excess symmetry budget" at bounding box center [365, 135] width 58 height 14
select select "budget"
click at [336, 128] on select "imbalance excess symmetry budget" at bounding box center [365, 135] width 58 height 14
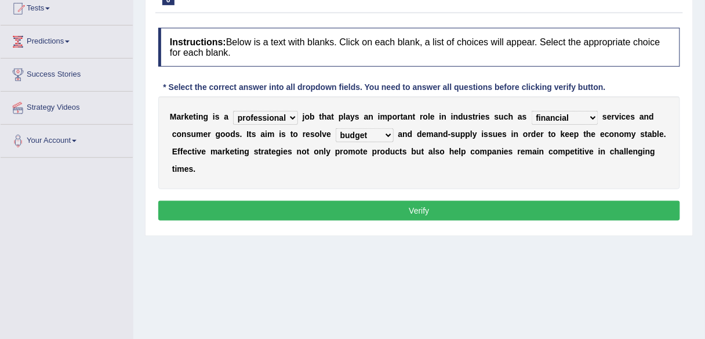
click at [298, 209] on button "Verify" at bounding box center [419, 211] width 522 height 20
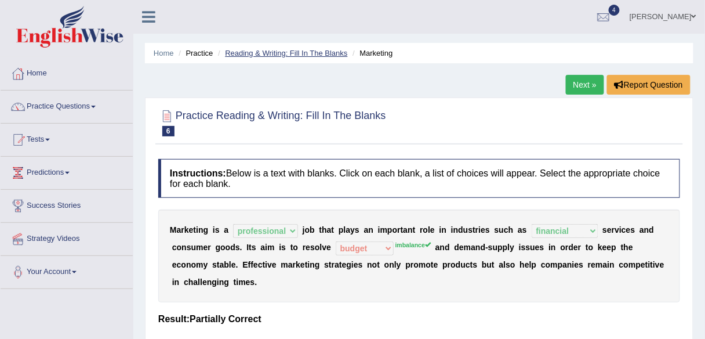
click at [294, 54] on link "Reading & Writing: Fill In The Blanks" at bounding box center [286, 53] width 122 height 9
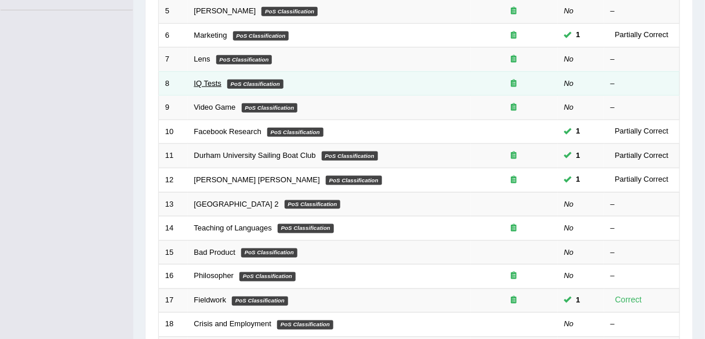
click at [203, 81] on link "IQ Tests" at bounding box center [207, 83] width 27 height 9
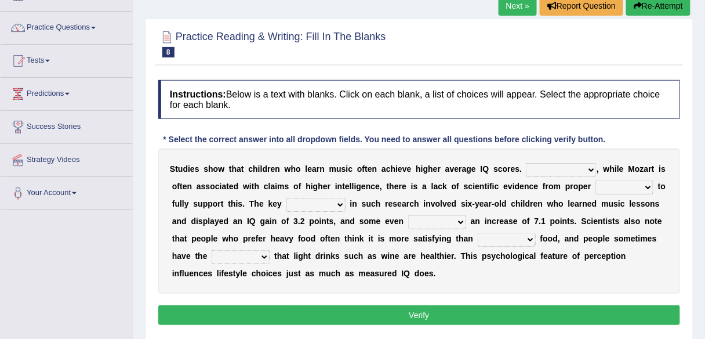
click at [585, 167] on select "However Therefore Consequently While" at bounding box center [561, 170] width 70 height 14
select select "However"
click at [526, 163] on select "However Therefore Consequently While" at bounding box center [561, 170] width 70 height 14
click at [645, 190] on select "test tests testing tested" at bounding box center [624, 187] width 58 height 14
select select "tests"
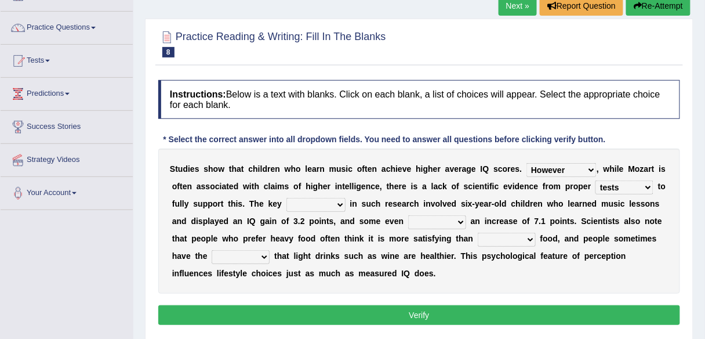
click at [595, 180] on select "test tests testing tested" at bounding box center [624, 187] width 58 height 14
click at [631, 180] on select "test tests testing tested" at bounding box center [624, 187] width 58 height 14
click at [414, 204] on b "h" at bounding box center [416, 203] width 5 height 9
click at [332, 203] on select "process goal implication odd" at bounding box center [315, 205] width 59 height 14
select select "goal"
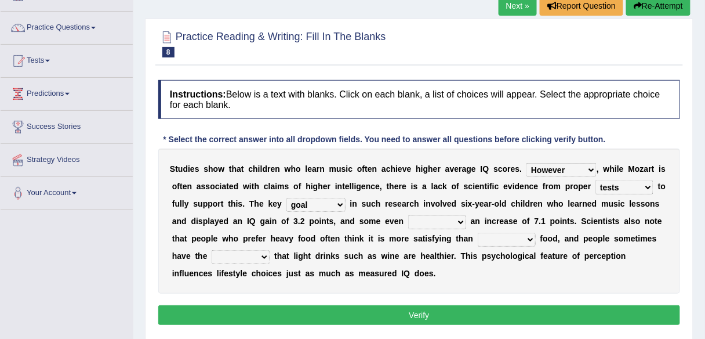
click at [286, 198] on select "process goal implication odd" at bounding box center [315, 205] width 59 height 14
click at [459, 220] on select "exhibited taught learned threatened" at bounding box center [437, 222] width 58 height 14
select select "exhibited"
click at [408, 215] on select "exhibited taught learned threatened" at bounding box center [437, 222] width 58 height 14
click at [522, 237] on select "choosy lighter cushiony spooky" at bounding box center [507, 239] width 58 height 14
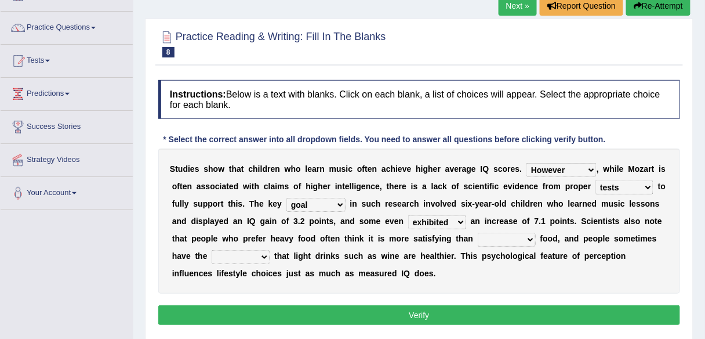
select select "lighter"
click at [478, 232] on select "choosy lighter cushiony spooky" at bounding box center [507, 239] width 58 height 14
click at [257, 253] on select "illusion sight anecdote intention" at bounding box center [241, 257] width 58 height 14
select select "illusion"
click at [212, 250] on select "illusion sight anecdote intention" at bounding box center [241, 257] width 58 height 14
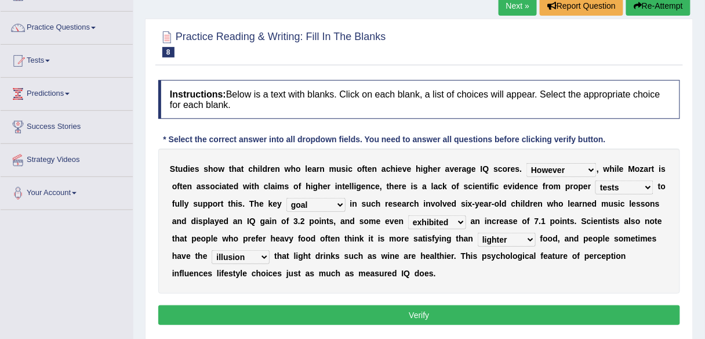
click at [472, 318] on button "Verify" at bounding box center [419, 315] width 522 height 20
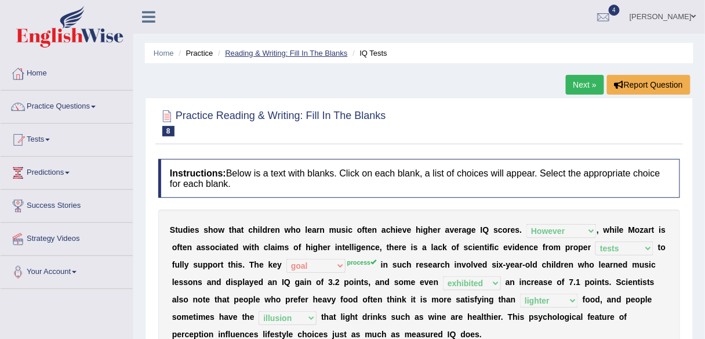
click at [309, 54] on link "Reading & Writing: Fill In The Blanks" at bounding box center [286, 53] width 122 height 9
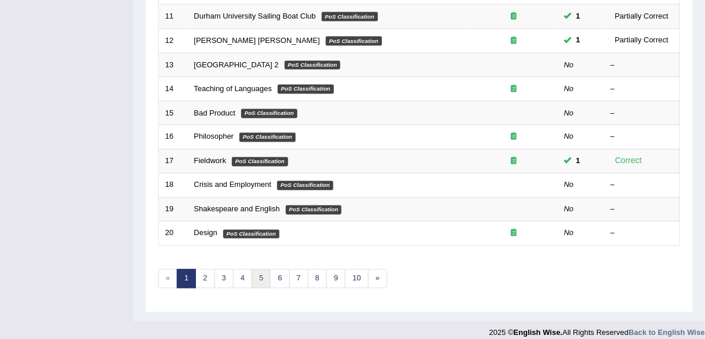
scroll to position [424, 0]
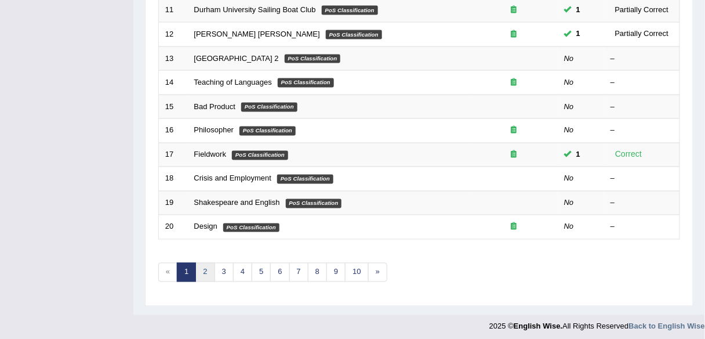
click at [210, 271] on link "2" at bounding box center [204, 272] width 19 height 19
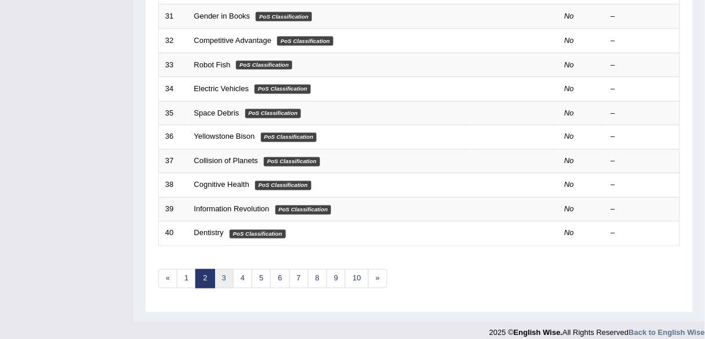
click at [221, 271] on link "3" at bounding box center [223, 278] width 19 height 19
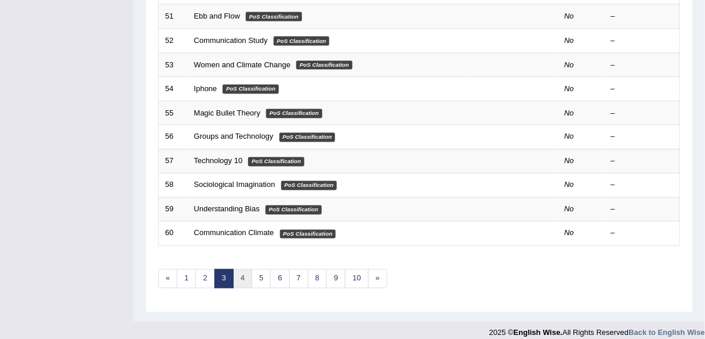
click at [246, 278] on link "4" at bounding box center [242, 278] width 19 height 19
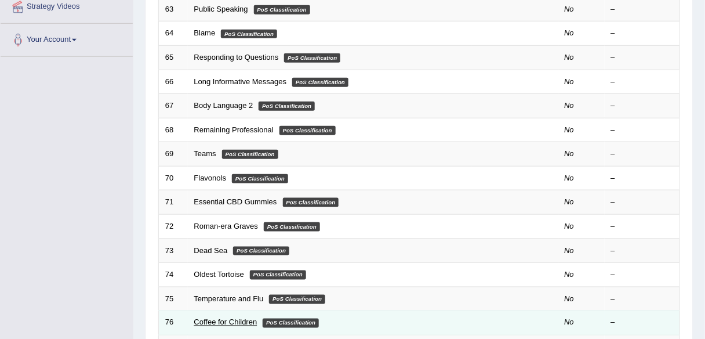
scroll to position [417, 0]
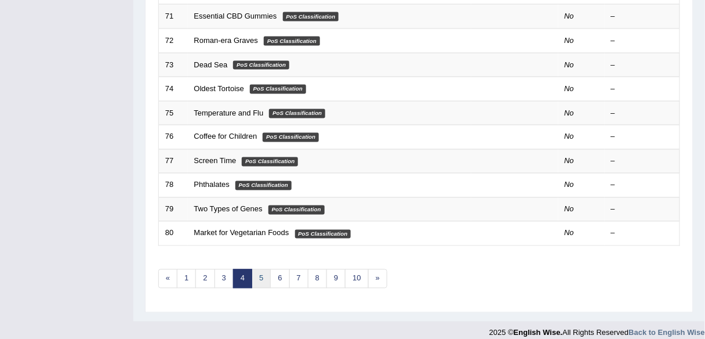
click at [266, 270] on link "5" at bounding box center [261, 278] width 19 height 19
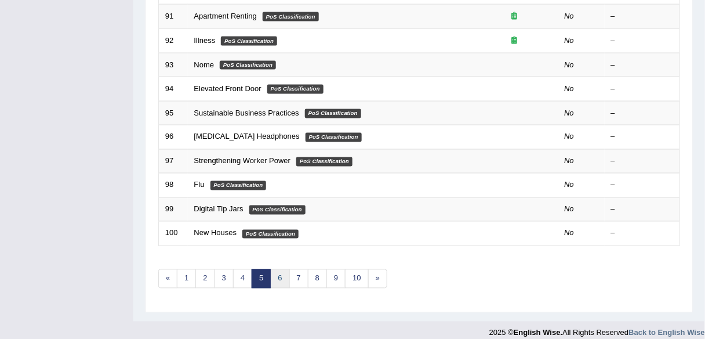
click at [270, 271] on link "6" at bounding box center [279, 278] width 19 height 19
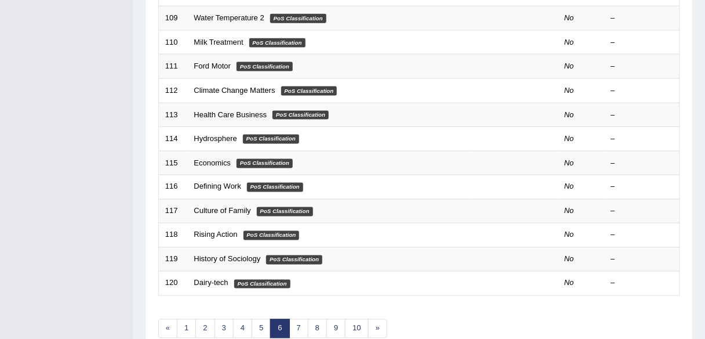
scroll to position [424, 0]
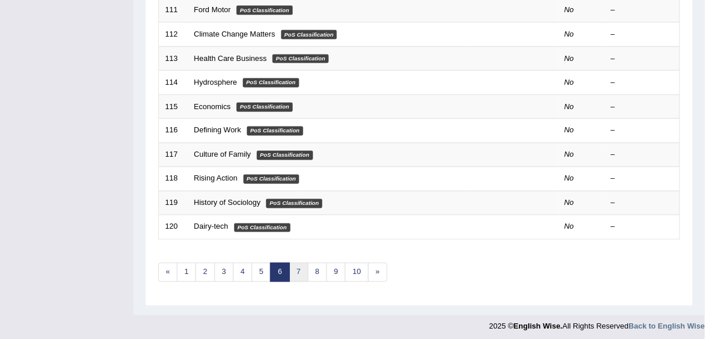
click at [300, 265] on link "7" at bounding box center [298, 272] width 19 height 19
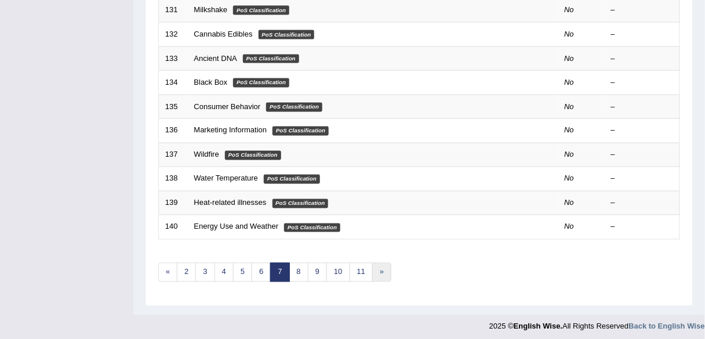
click at [379, 270] on link "»" at bounding box center [381, 272] width 19 height 19
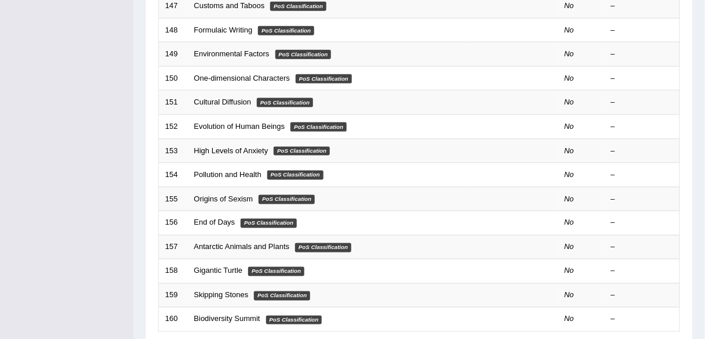
scroll to position [424, 0]
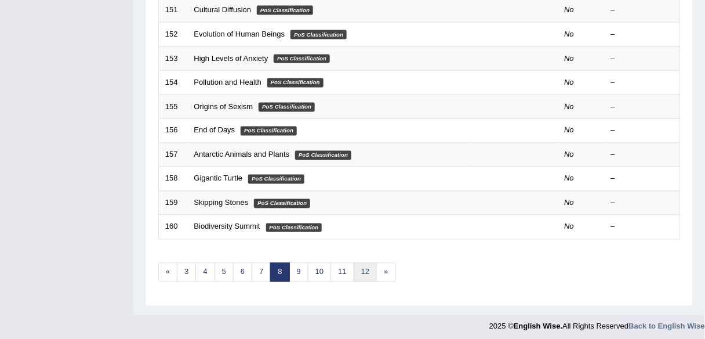
click at [358, 268] on link "12" at bounding box center [365, 272] width 23 height 19
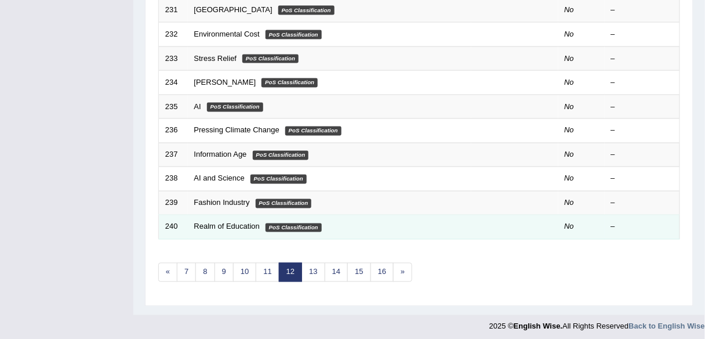
scroll to position [424, 0]
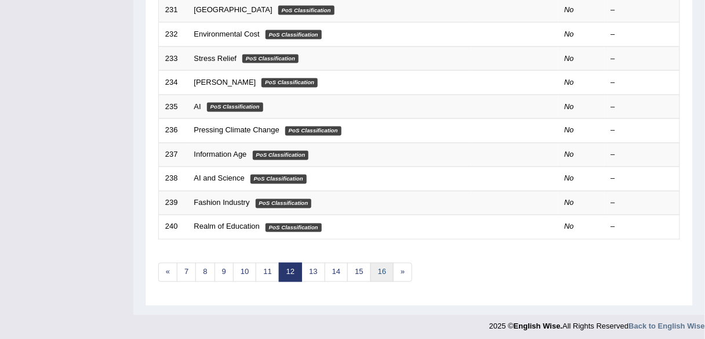
click at [379, 264] on link "16" at bounding box center [381, 272] width 23 height 19
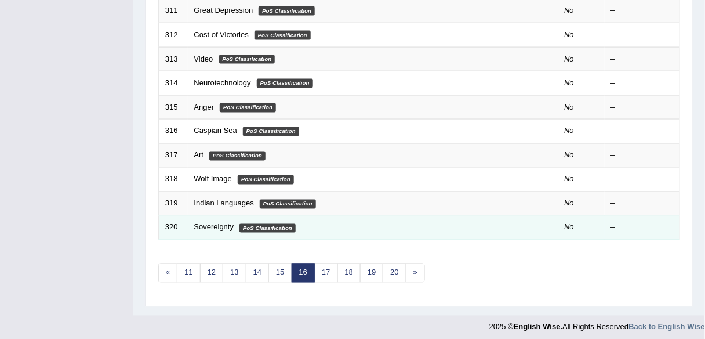
scroll to position [424, 0]
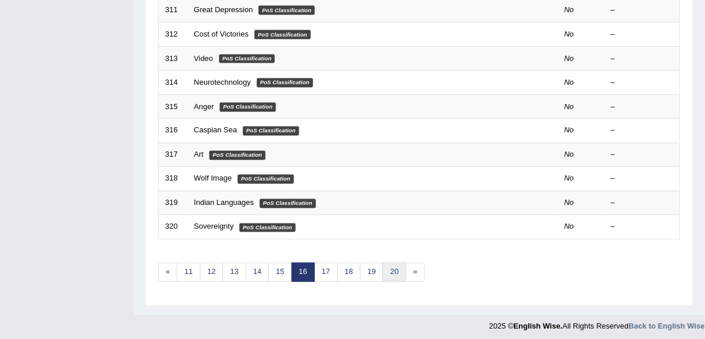
click at [385, 268] on link "20" at bounding box center [394, 272] width 23 height 19
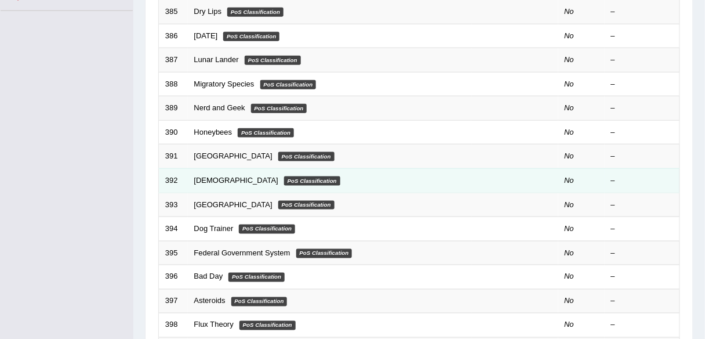
scroll to position [417, 0]
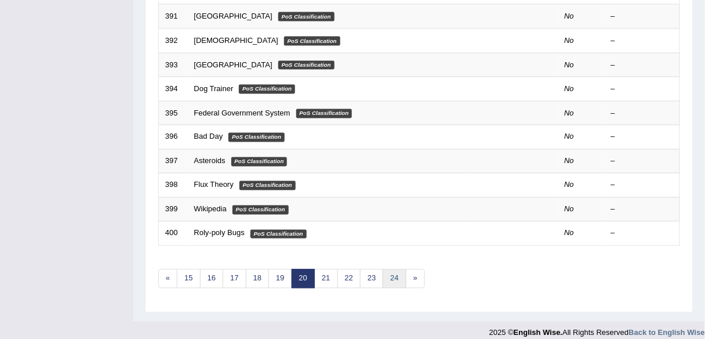
click at [391, 272] on link "24" at bounding box center [394, 278] width 23 height 19
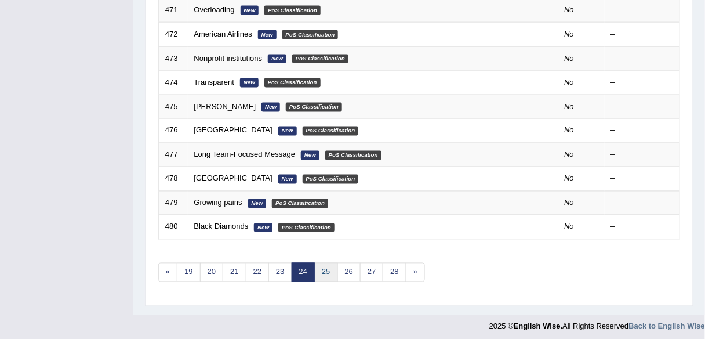
click at [329, 272] on link "25" at bounding box center [325, 272] width 23 height 19
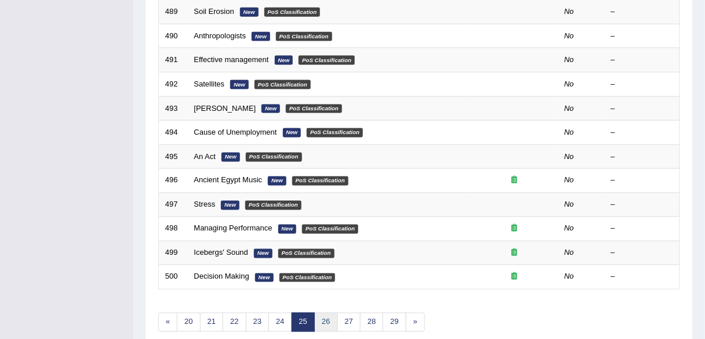
scroll to position [417, 0]
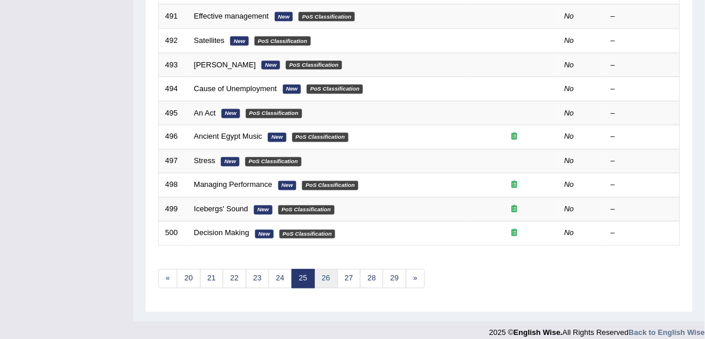
click at [329, 272] on link "26" at bounding box center [325, 278] width 23 height 19
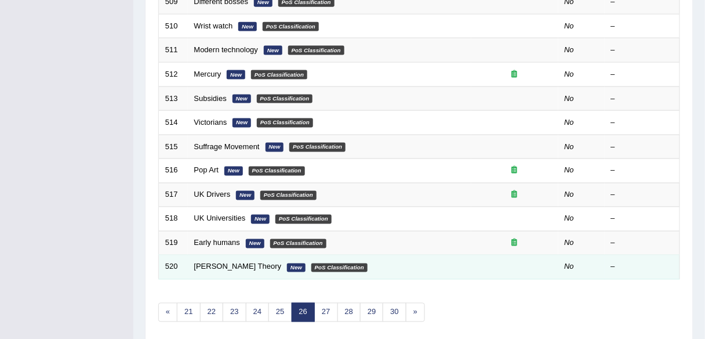
scroll to position [424, 0]
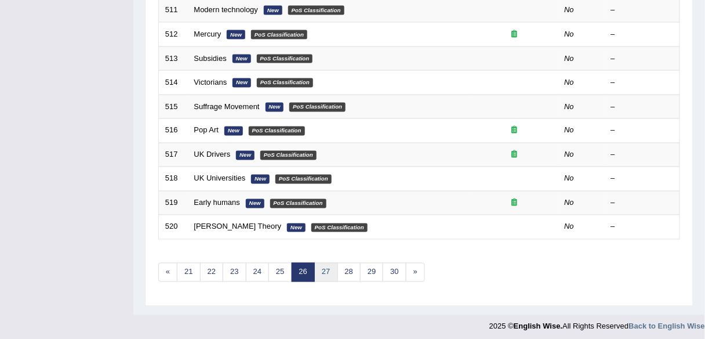
click at [328, 270] on link "27" at bounding box center [325, 272] width 23 height 19
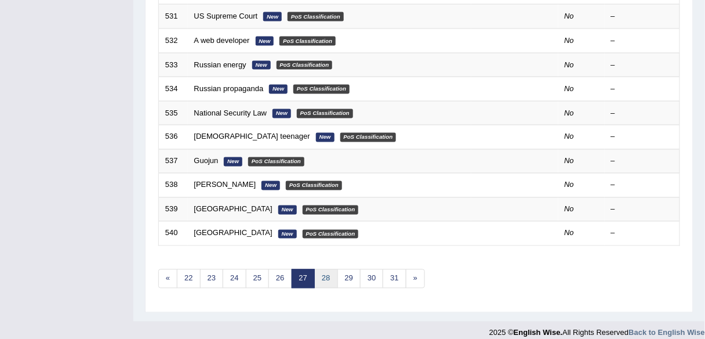
click at [318, 269] on link "28" at bounding box center [325, 278] width 23 height 19
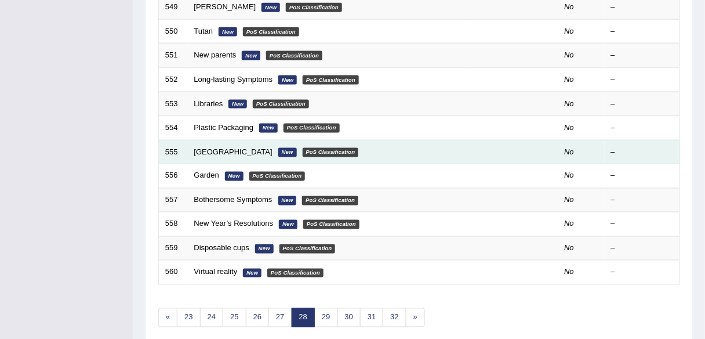
scroll to position [424, 0]
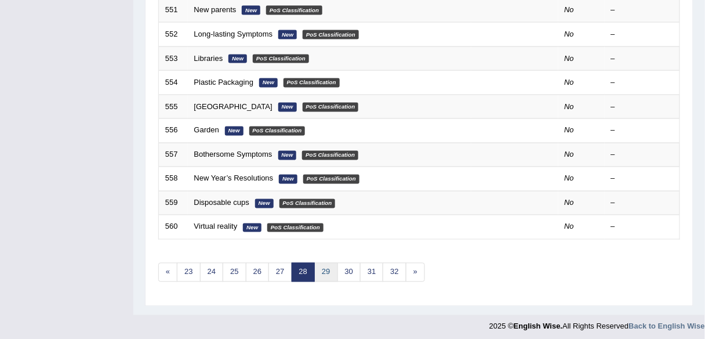
click at [328, 272] on link "29" at bounding box center [325, 272] width 23 height 19
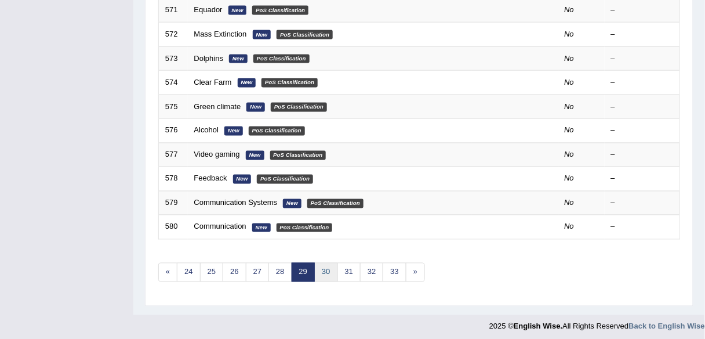
click at [328, 268] on link "30" at bounding box center [325, 272] width 23 height 19
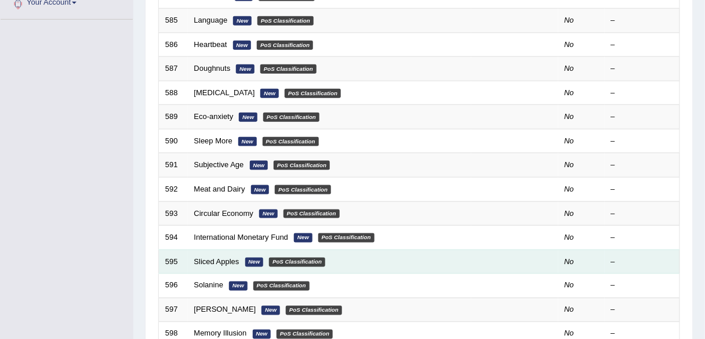
scroll to position [371, 0]
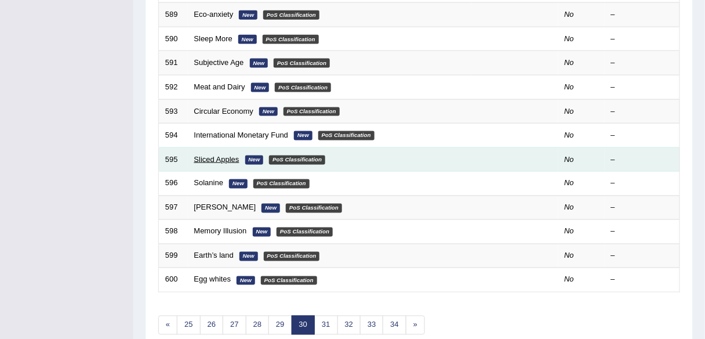
click at [221, 155] on link "Sliced Apples" at bounding box center [216, 159] width 45 height 9
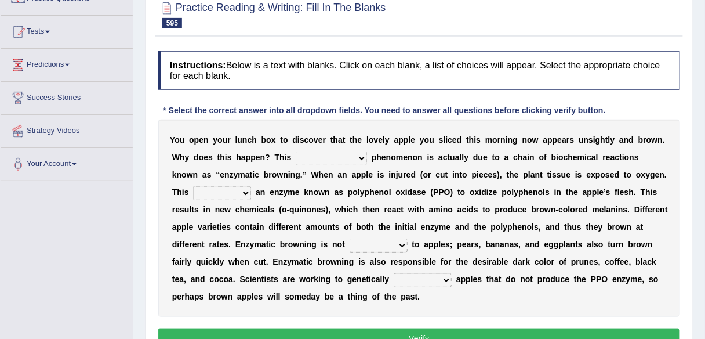
scroll to position [93, 0]
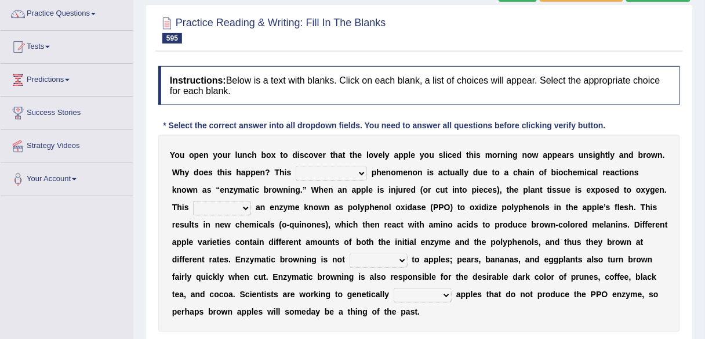
click at [340, 173] on select "unappetizing galvanizing anthologizing characterizing" at bounding box center [331, 173] width 71 height 14
select select "unappetizing"
click at [296, 166] on select "unappetizing galvanizing anthologizing characterizing" at bounding box center [331, 173] width 71 height 14
click at [220, 214] on div "Y o u o p e n y o u r l u n c h b o x t o d i s c o v e r t h a t t h e l o v e…" at bounding box center [419, 232] width 522 height 197
click at [217, 204] on select "triggers simplifies fosters constricts" at bounding box center [222, 208] width 58 height 14
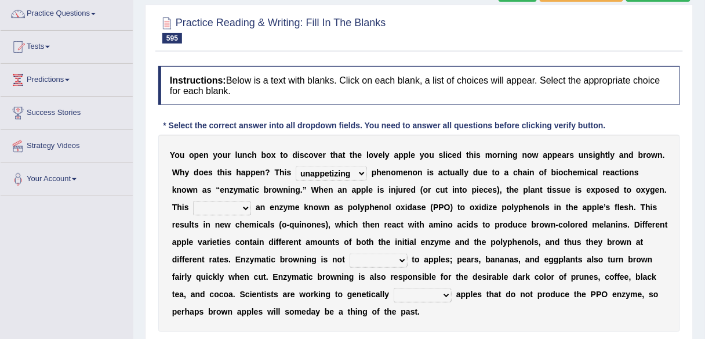
select select "triggers"
click at [193, 201] on select "triggers simplifies fosters constricts" at bounding box center [222, 208] width 58 height 14
click at [362, 259] on select "contended related profiled unique" at bounding box center [379, 260] width 58 height 14
select select "unique"
click at [350, 253] on select "contended related profiled unique" at bounding box center [379, 260] width 58 height 14
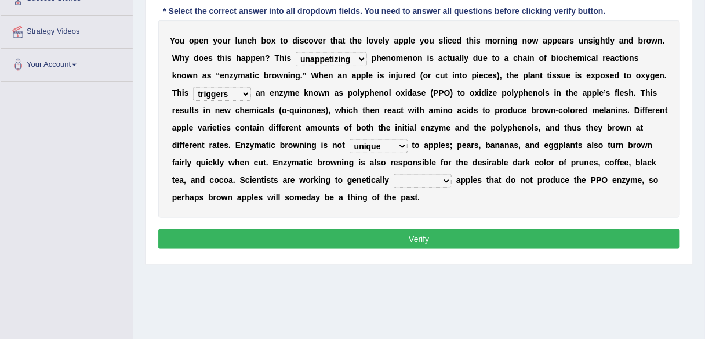
scroll to position [186, 0]
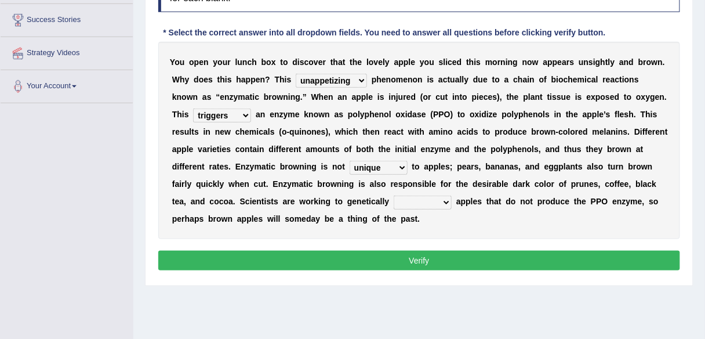
click at [420, 198] on select "designate envelope dilute engineer" at bounding box center [423, 202] width 58 height 14
select select "engineer"
click at [394, 195] on select "designate envelope dilute engineer" at bounding box center [423, 202] width 58 height 14
click at [452, 262] on button "Verify" at bounding box center [419, 260] width 522 height 20
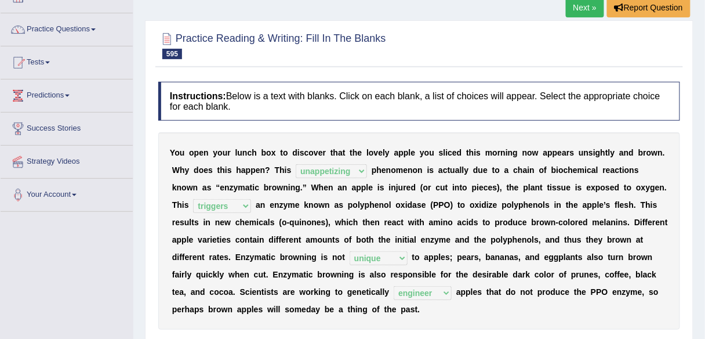
scroll to position [0, 0]
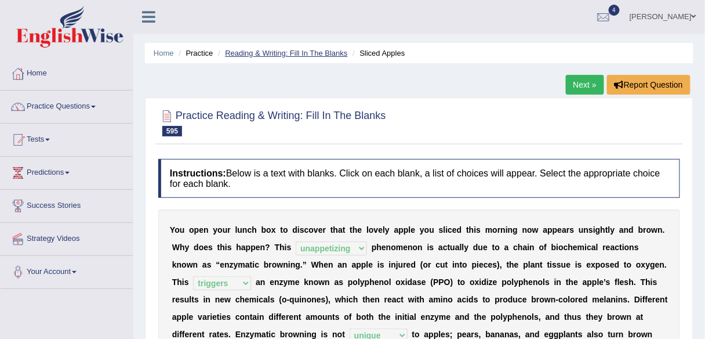
click at [275, 49] on link "Reading & Writing: Fill In The Blanks" at bounding box center [286, 53] width 122 height 9
